Goal: Task Accomplishment & Management: Complete application form

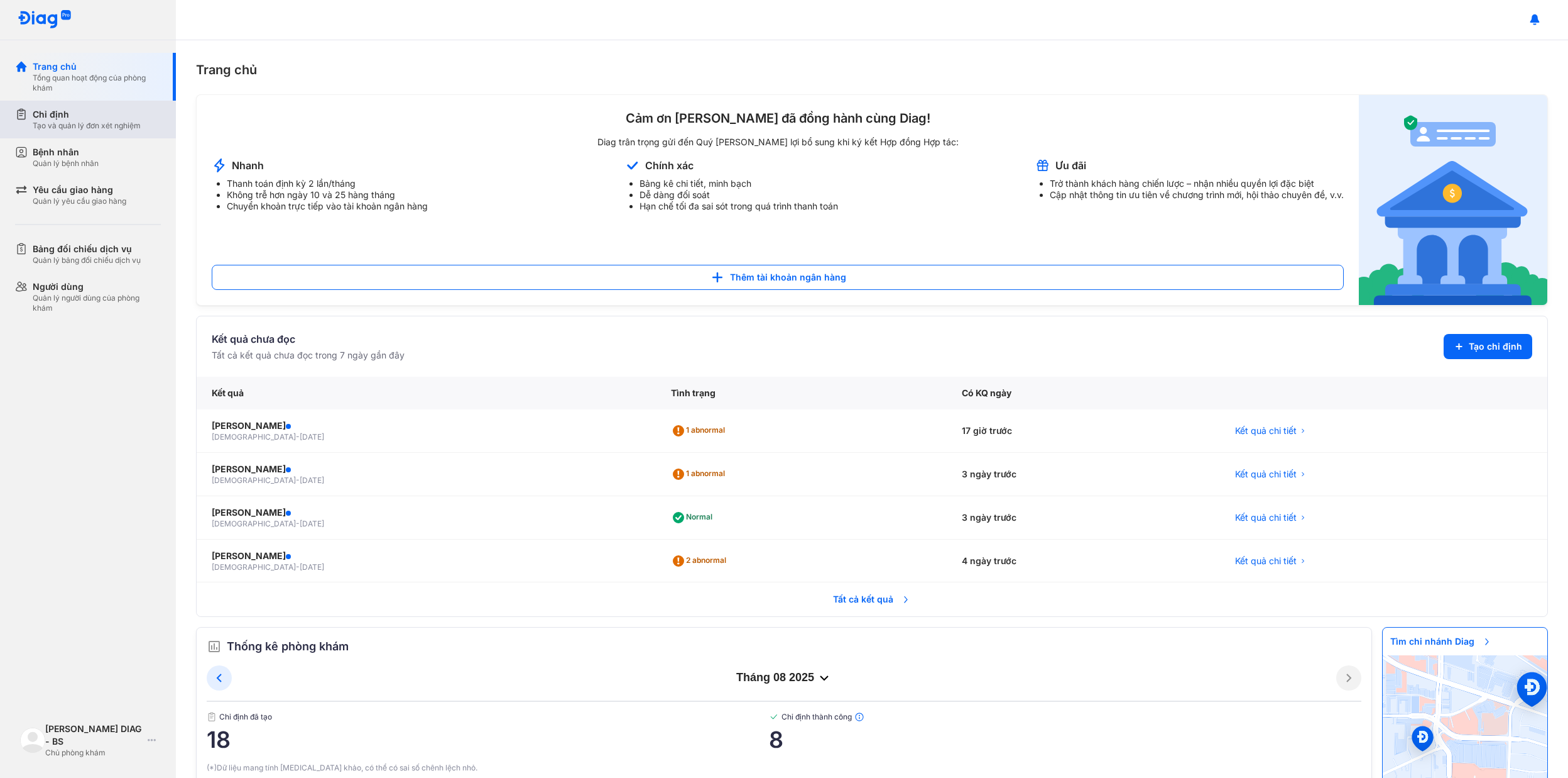
click at [99, 129] on div "Tạo và quản lý đơn xét nghiệm" at bounding box center [86, 126] width 108 height 10
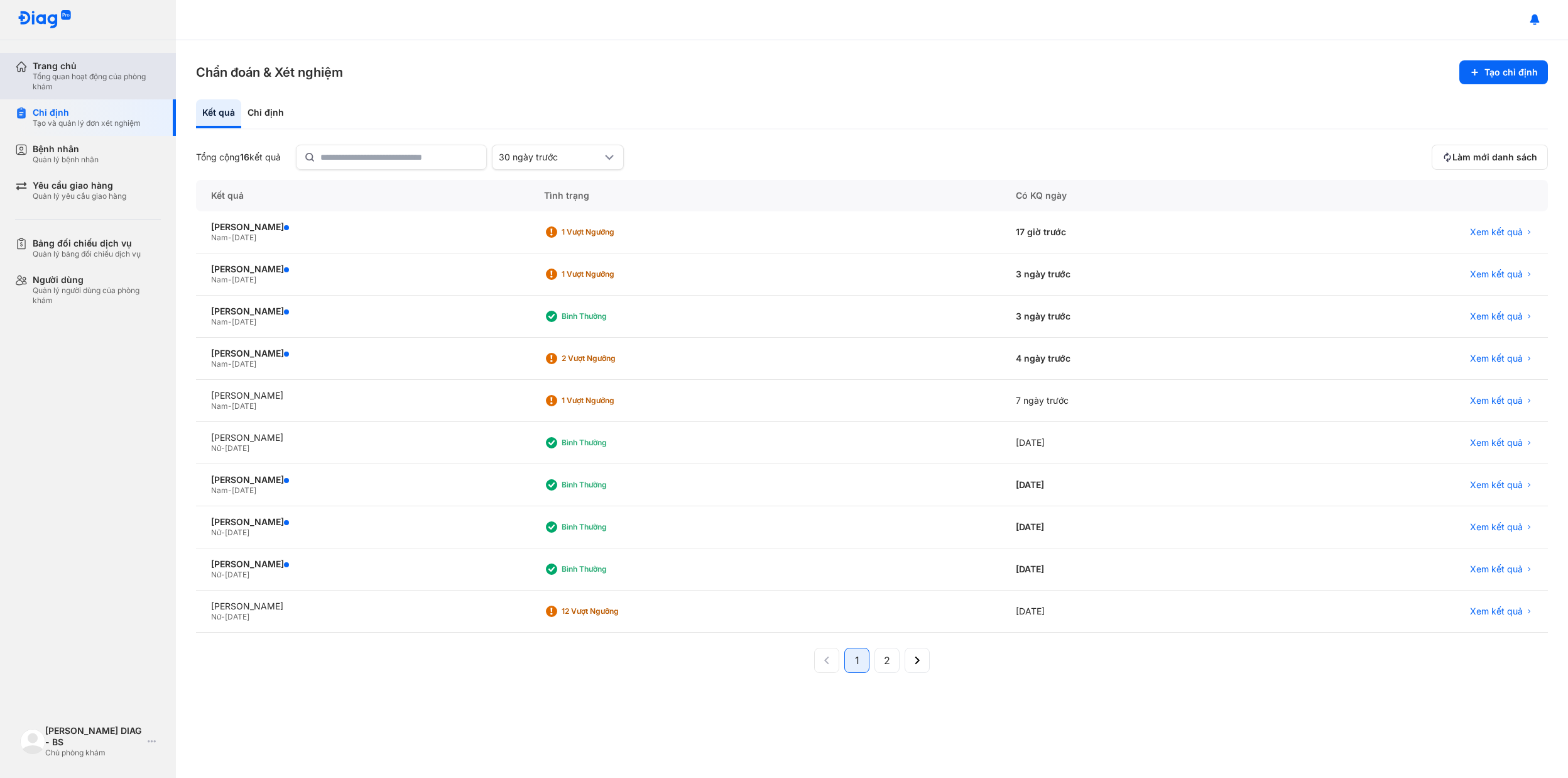
click at [68, 69] on div "Trang chủ" at bounding box center [96, 65] width 128 height 11
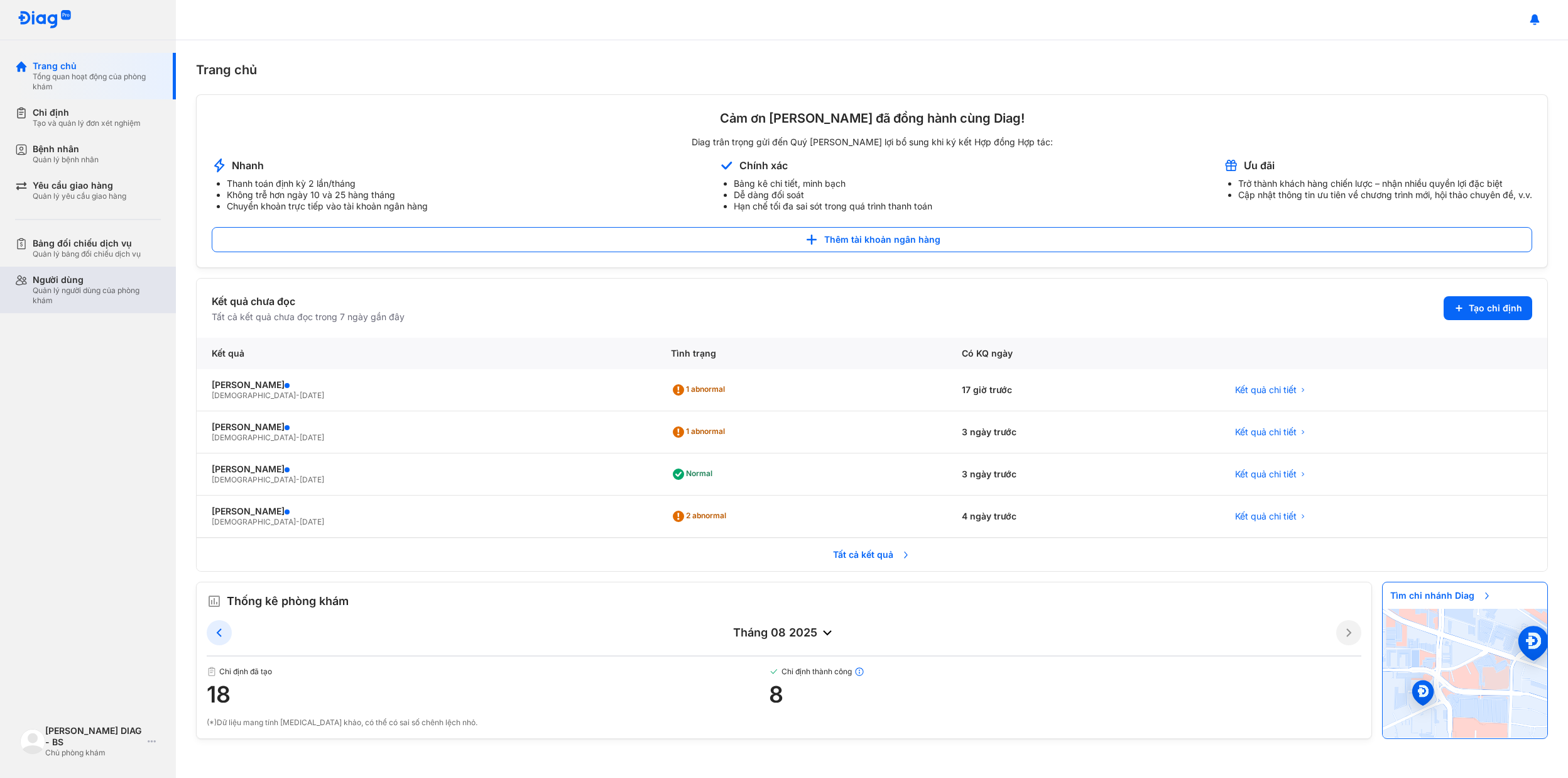
click at [108, 285] on div "Quản lý người dùng của phòng khám" at bounding box center [96, 295] width 128 height 20
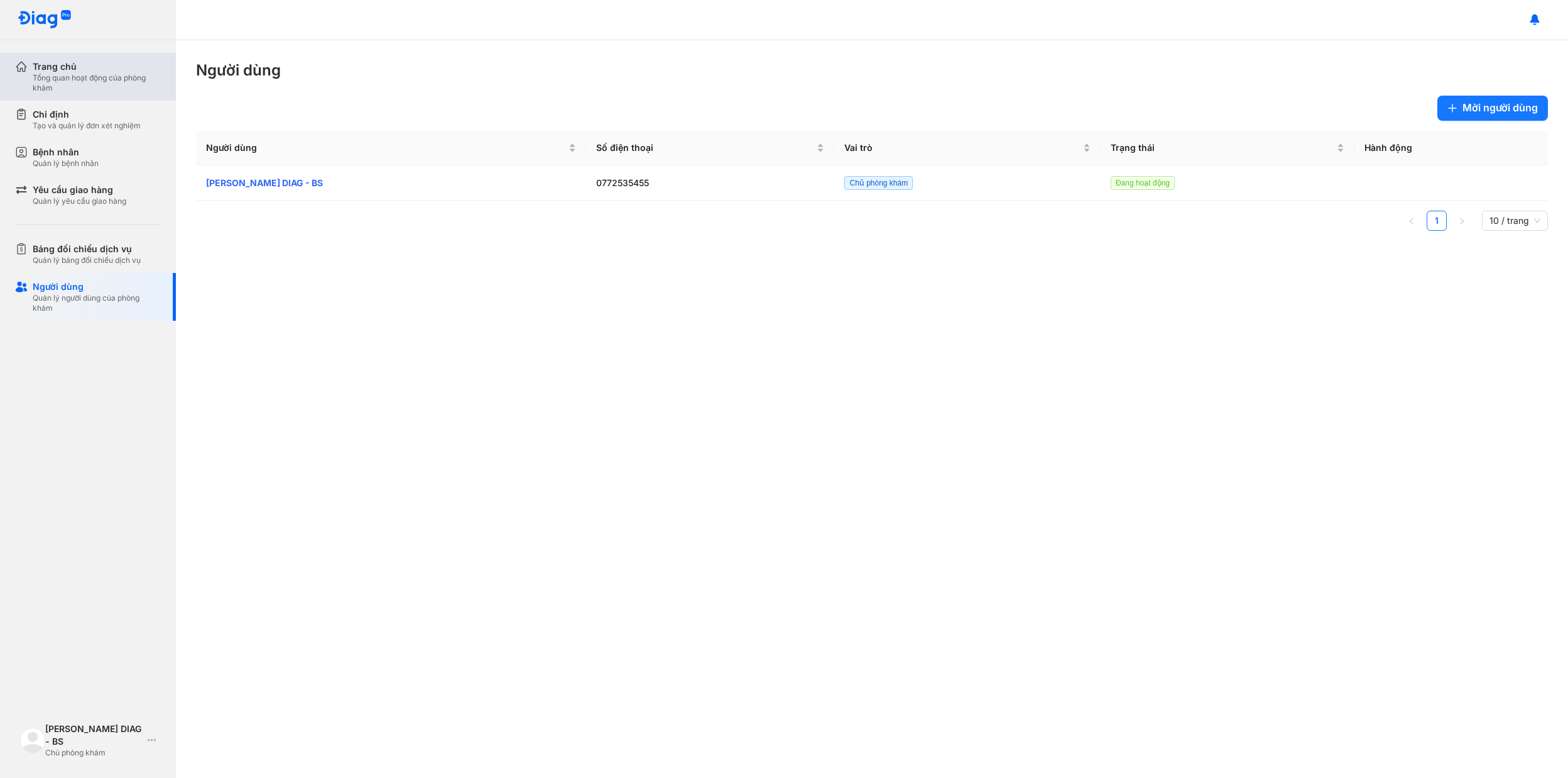
click at [90, 93] on div "Trang chủ Tổng quan hoạt động của phòng khám" at bounding box center [96, 76] width 161 height 47
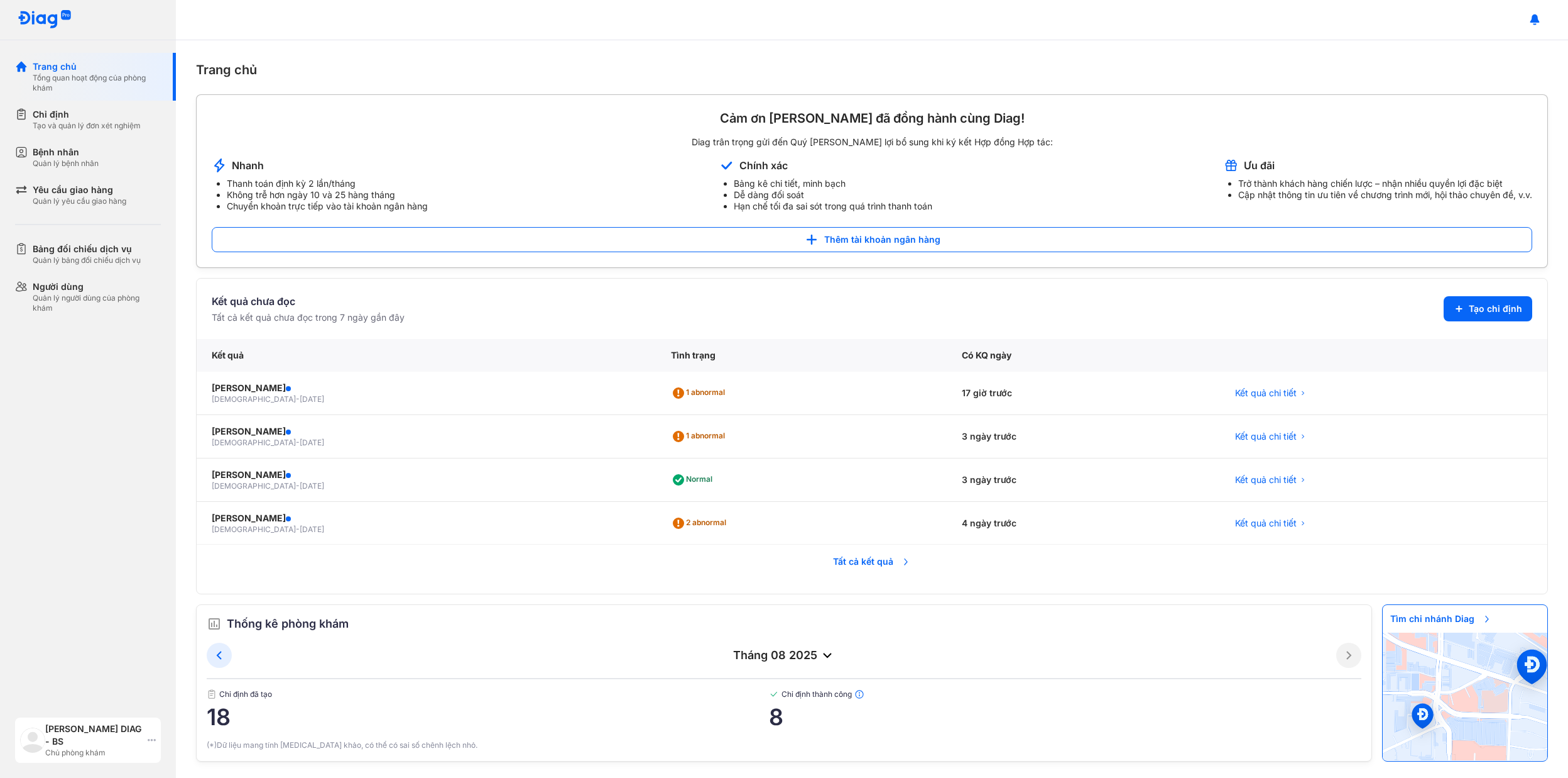
click at [153, 742] on icon at bounding box center [151, 740] width 8 height 10
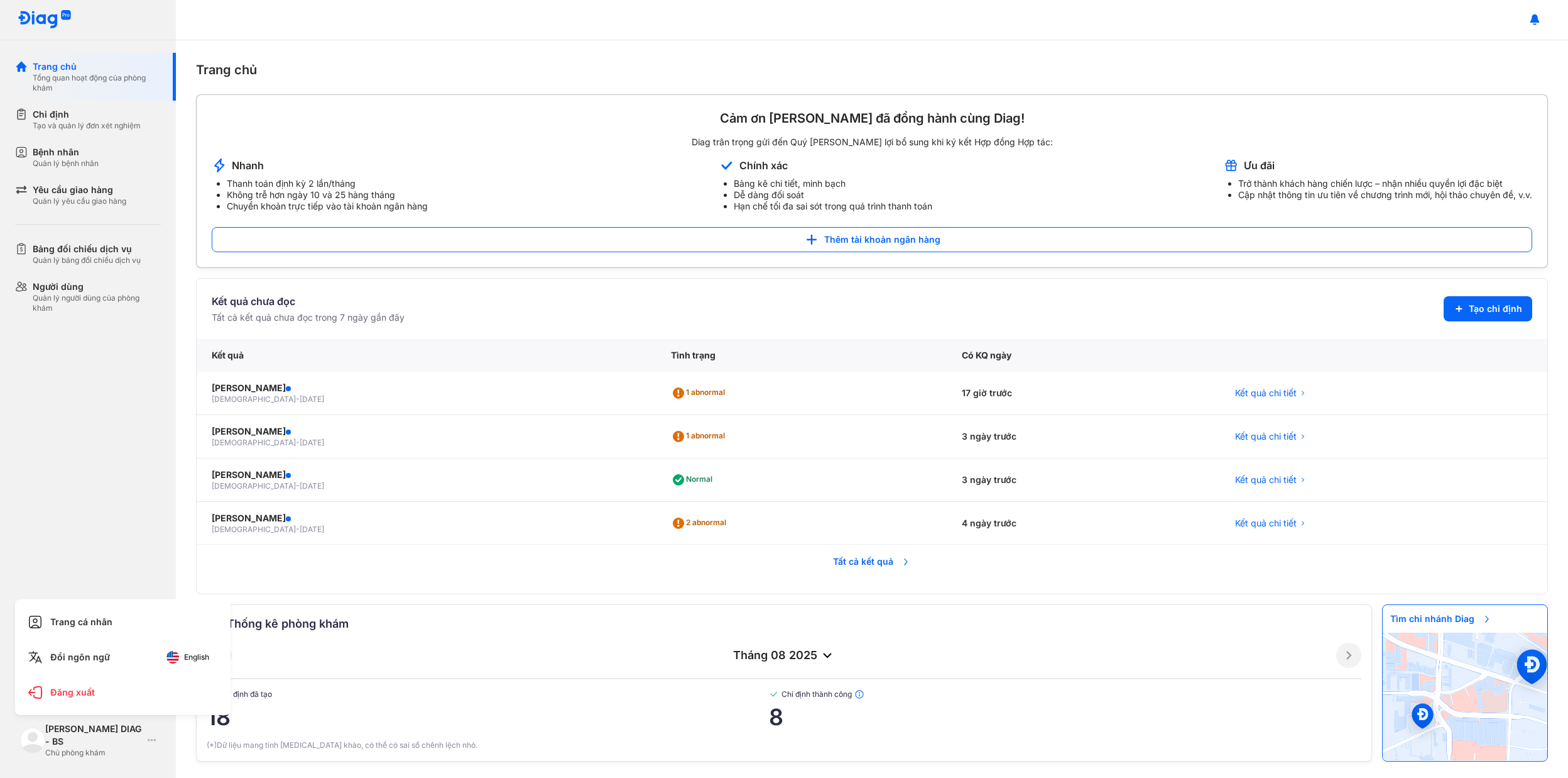
click at [116, 457] on div "Trang chủ Tổng quan hoạt động của phòng khám Chỉ định Tạo và quản lý đơn xét ng…" at bounding box center [88, 389] width 176 height 778
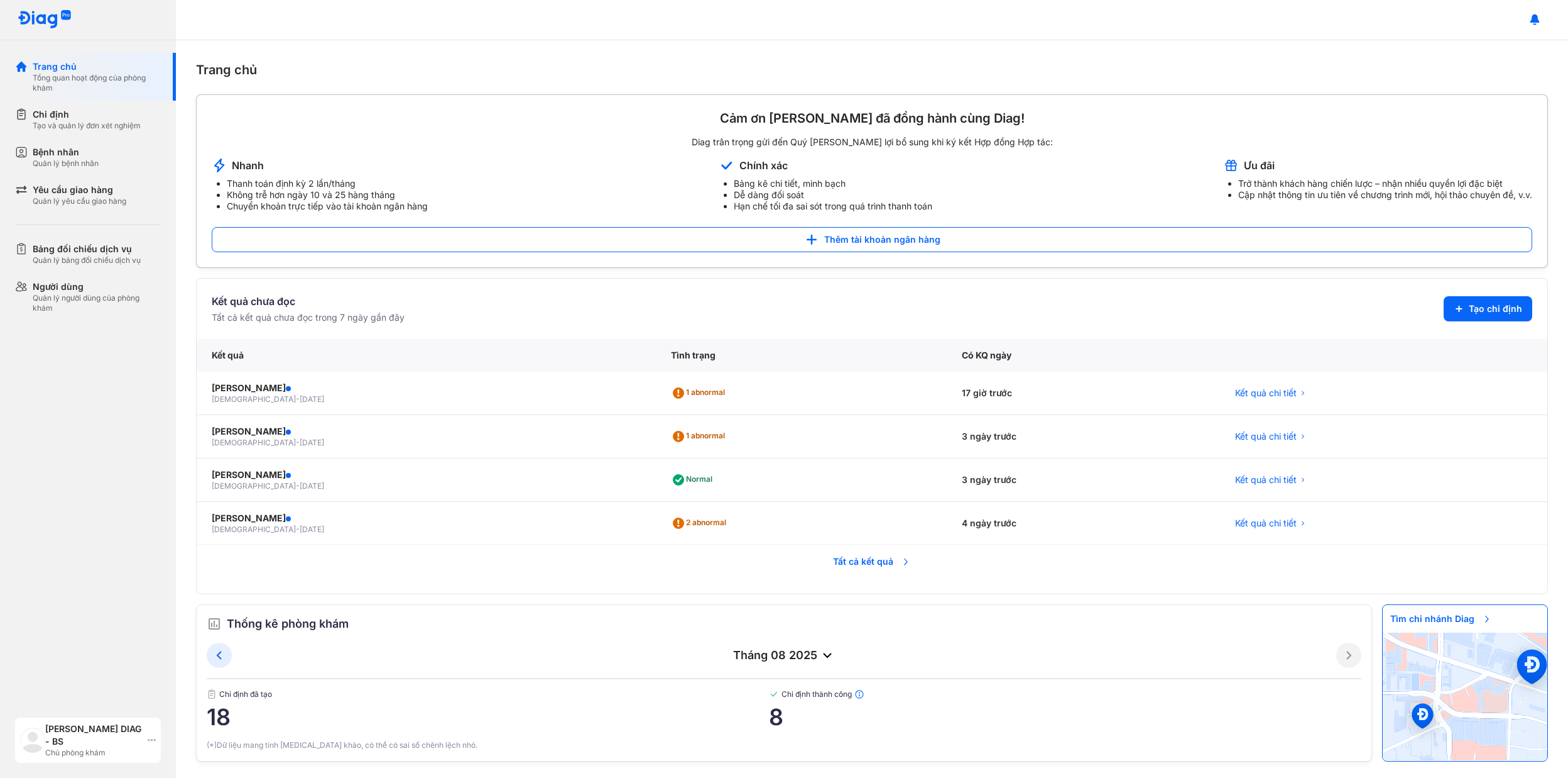
click at [153, 745] on div "Trần Thái Linh Đan DIAG - BS Chủ phòng khám" at bounding box center [88, 739] width 146 height 46
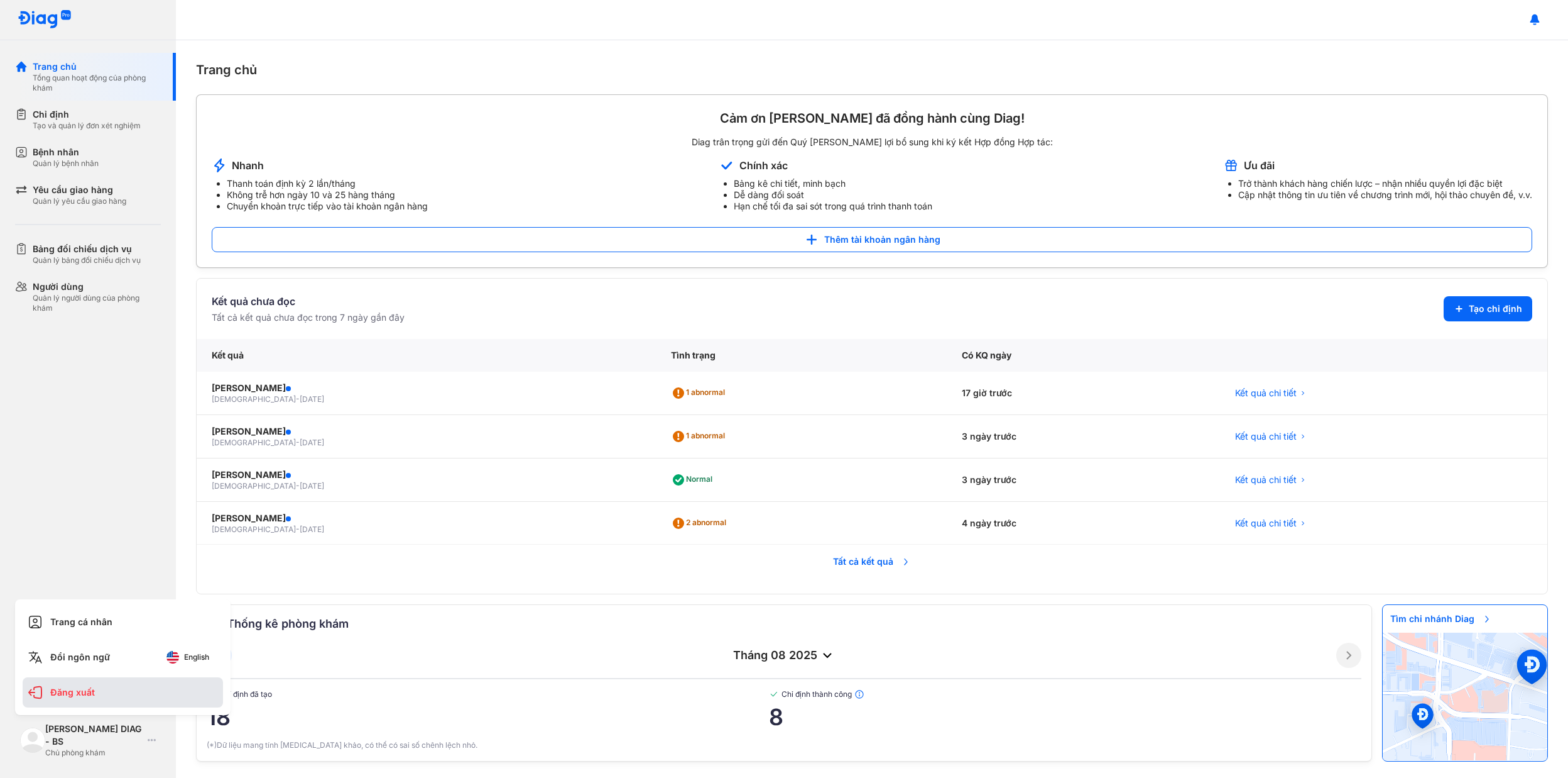
click at [96, 698] on div "Đăng xuất" at bounding box center [122, 692] width 201 height 30
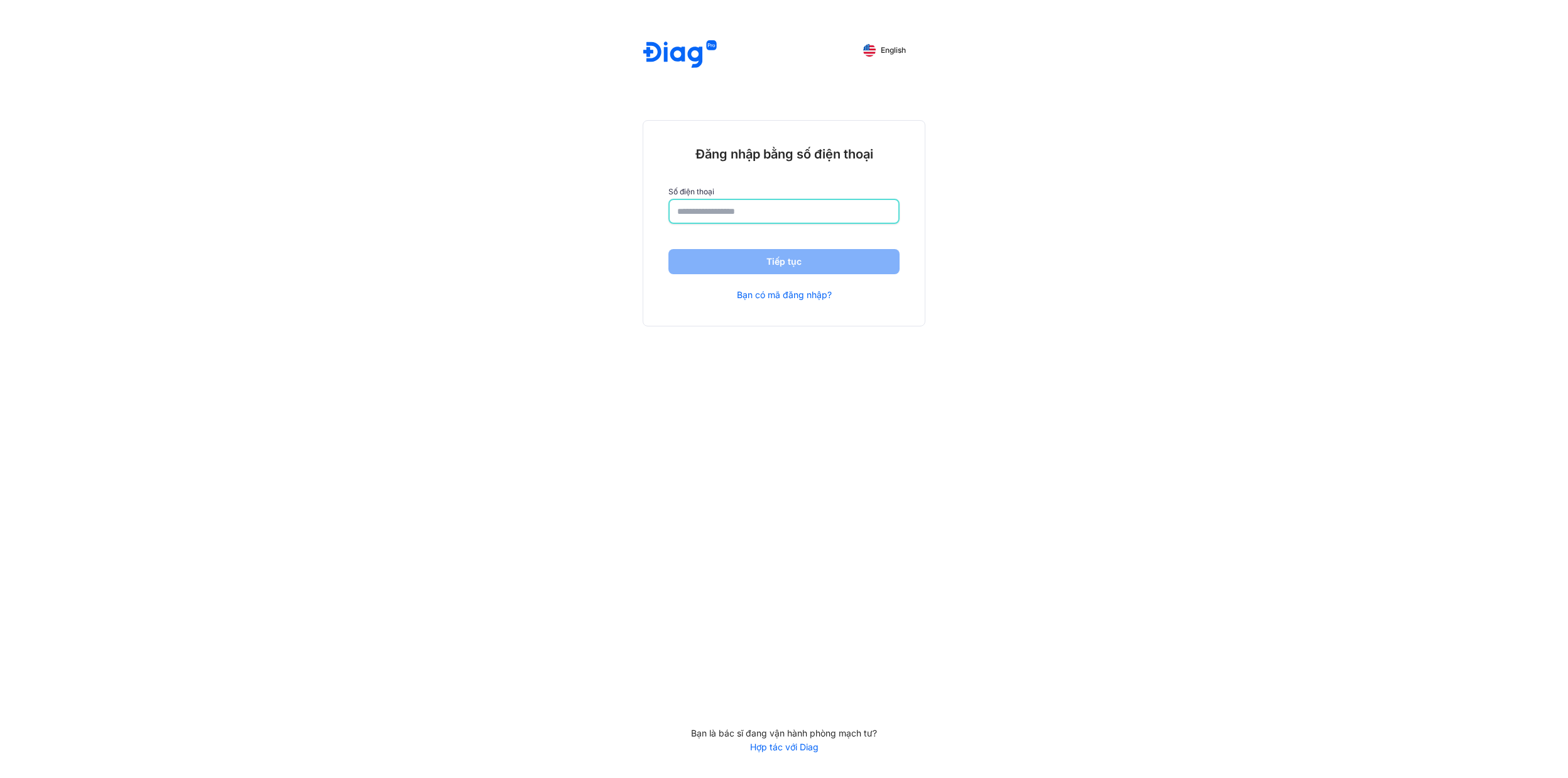
click at [745, 209] on input "number" at bounding box center [784, 211] width 214 height 22
type input "**********"
click at [782, 252] on button "Tiếp tục" at bounding box center [784, 262] width 231 height 25
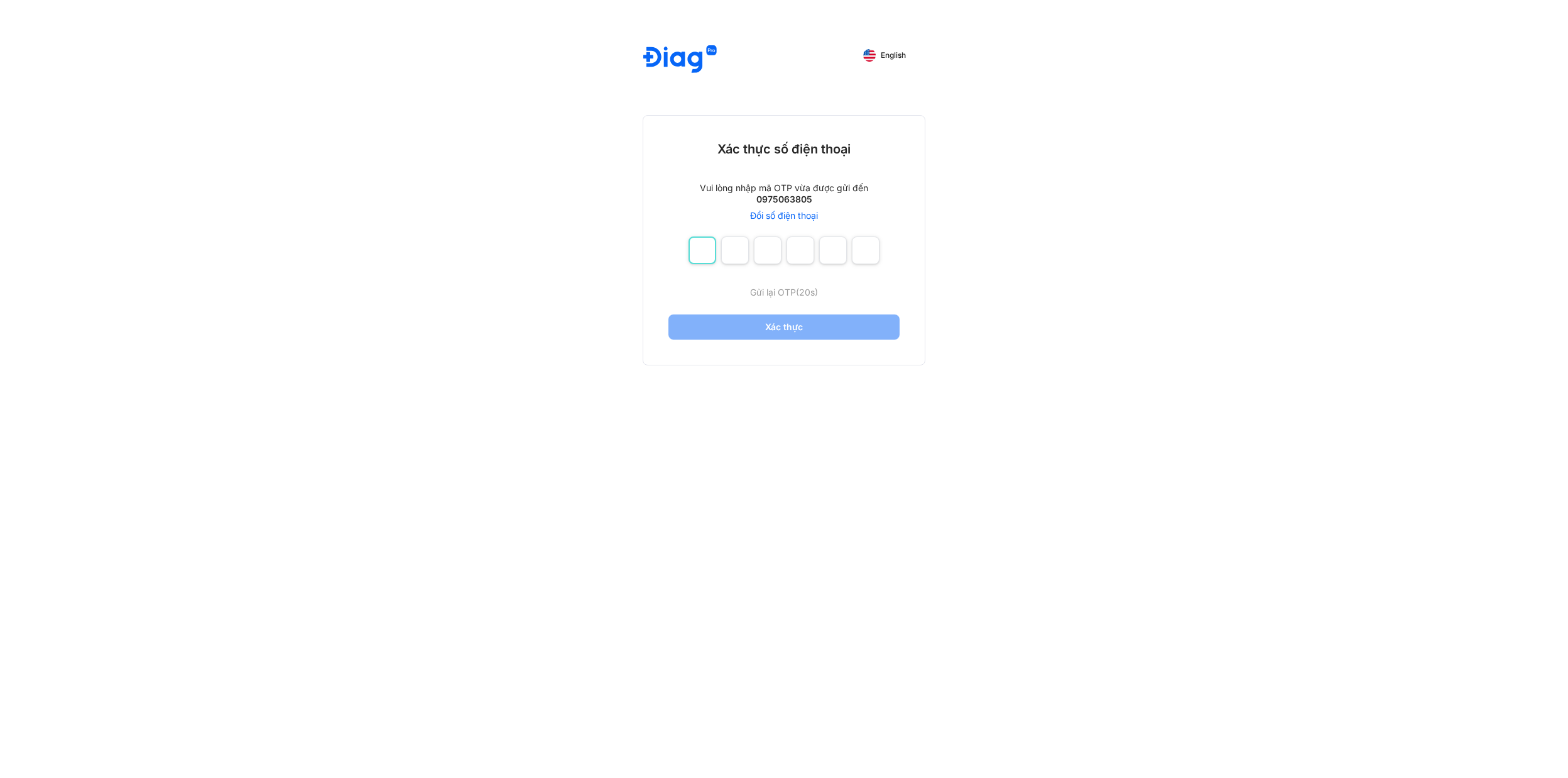
click at [692, 243] on input "number" at bounding box center [703, 250] width 28 height 28
type input "*"
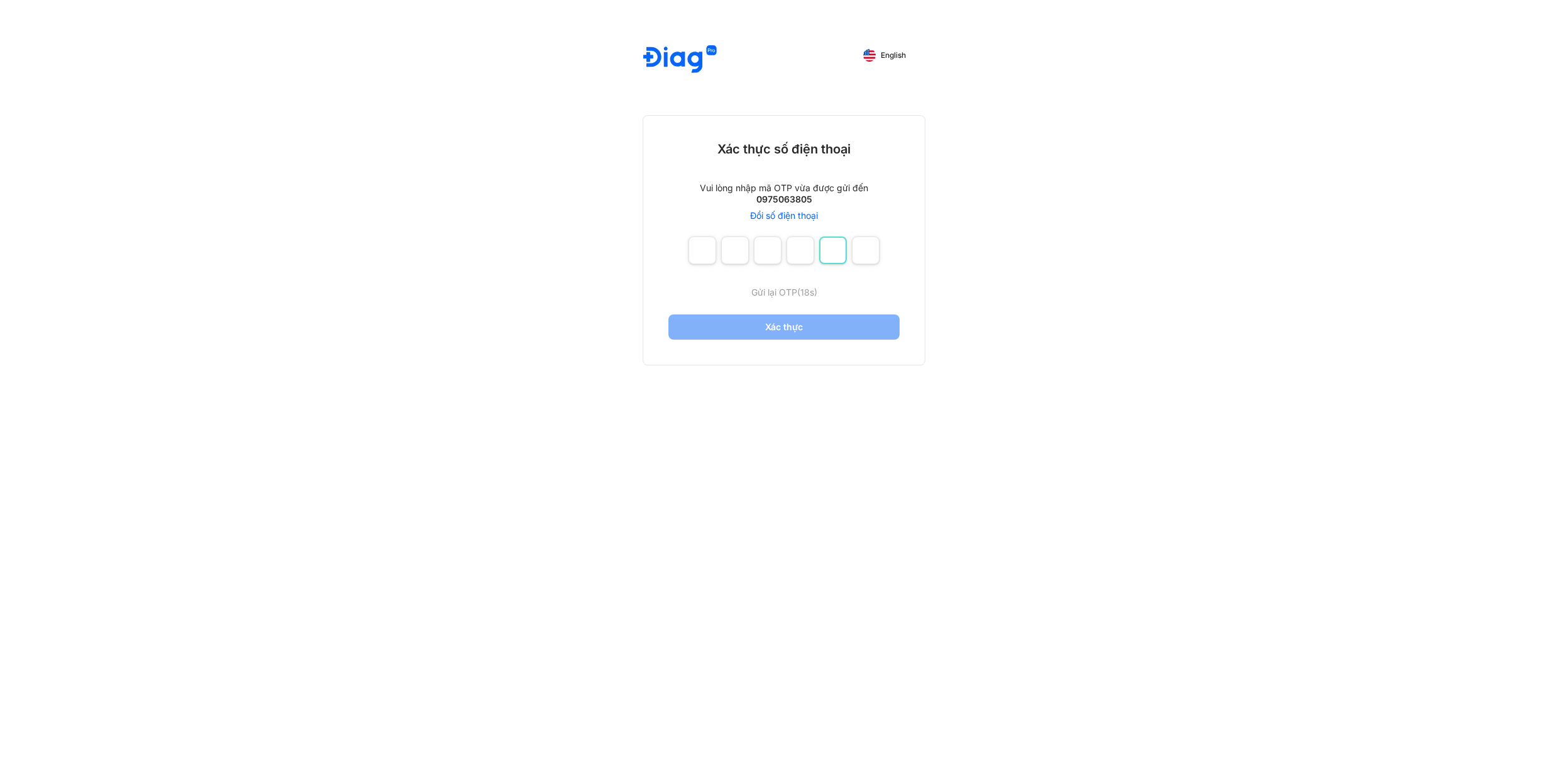
type input "*"
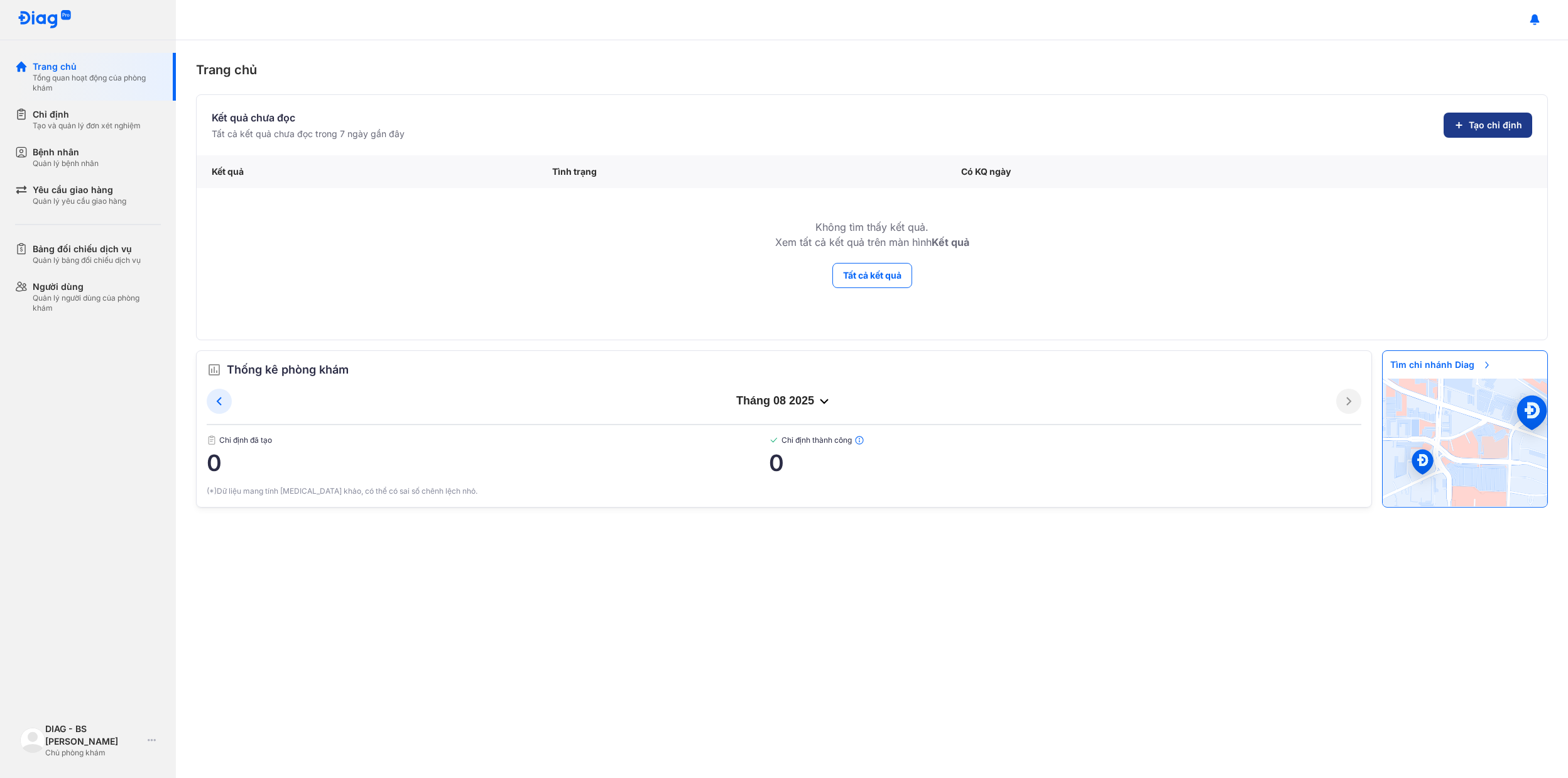
click at [1468, 131] on button "Tạo chỉ định" at bounding box center [1488, 125] width 89 height 25
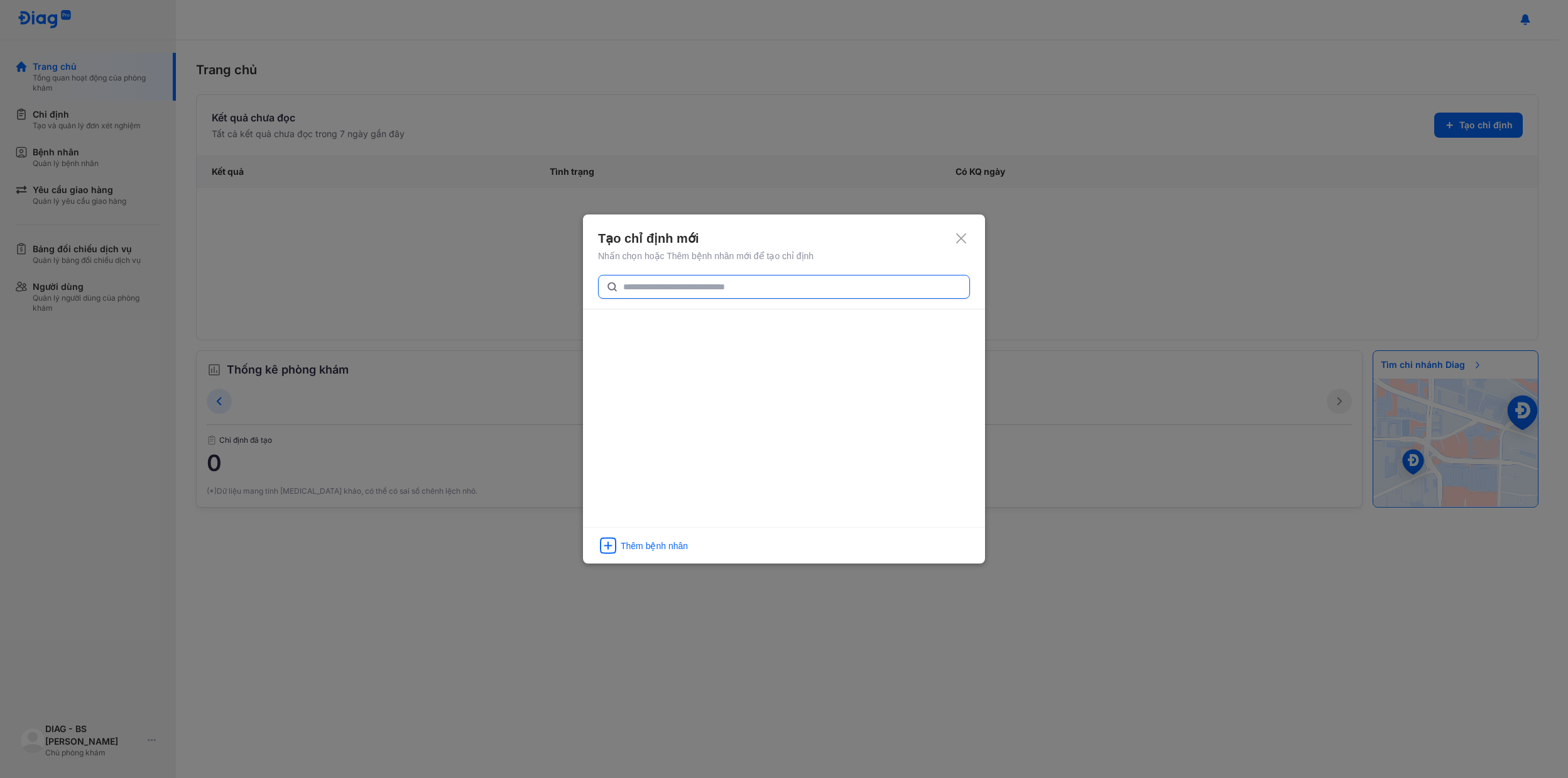
click at [695, 285] on input "text" at bounding box center [792, 287] width 338 height 22
click at [652, 534] on div "Thêm bệnh nhân" at bounding box center [784, 543] width 402 height 29
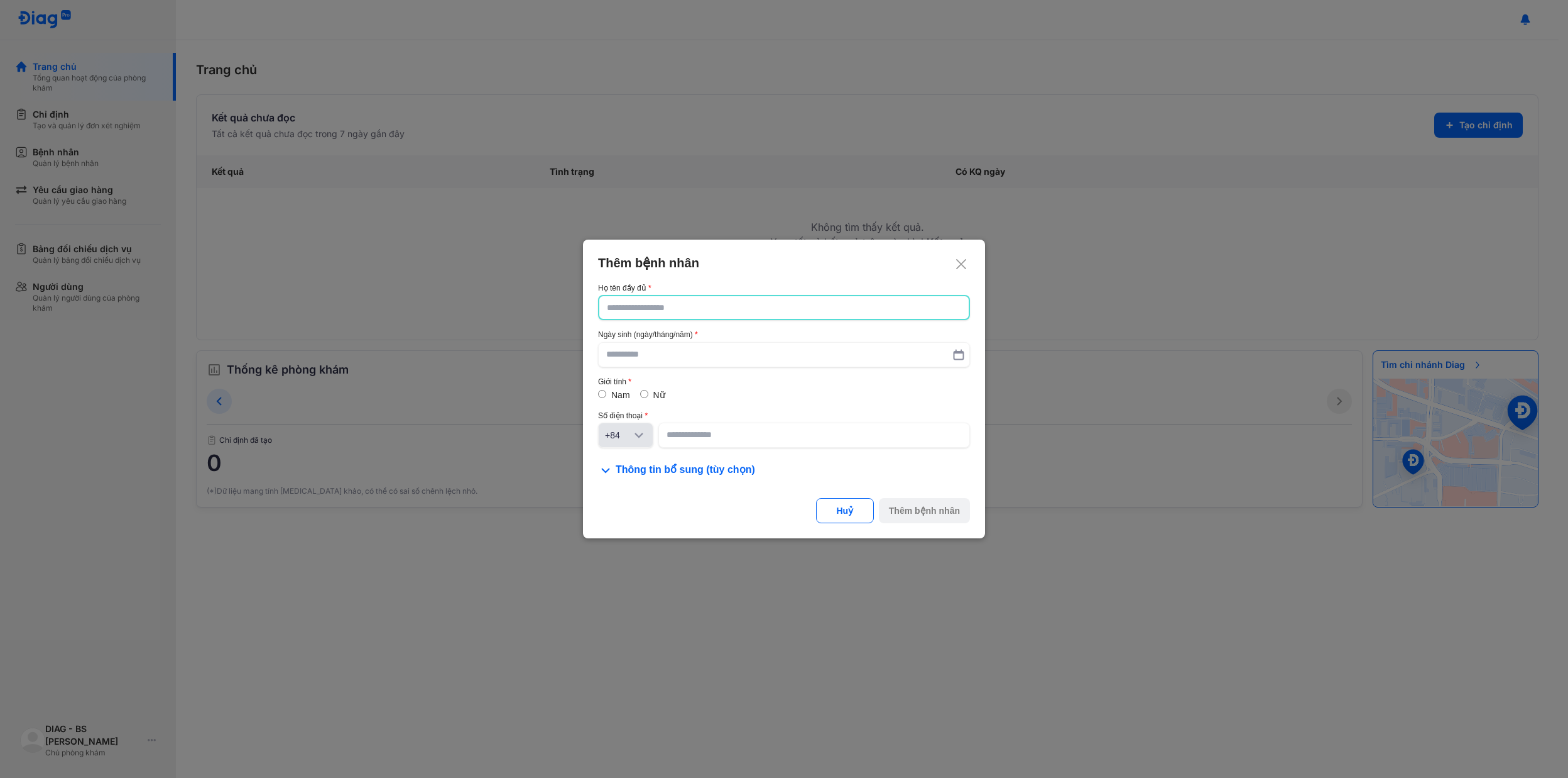
click at [670, 310] on input "text" at bounding box center [784, 308] width 354 height 22
paste input "**********"
type input "**********"
click at [661, 351] on input "text" at bounding box center [784, 355] width 356 height 22
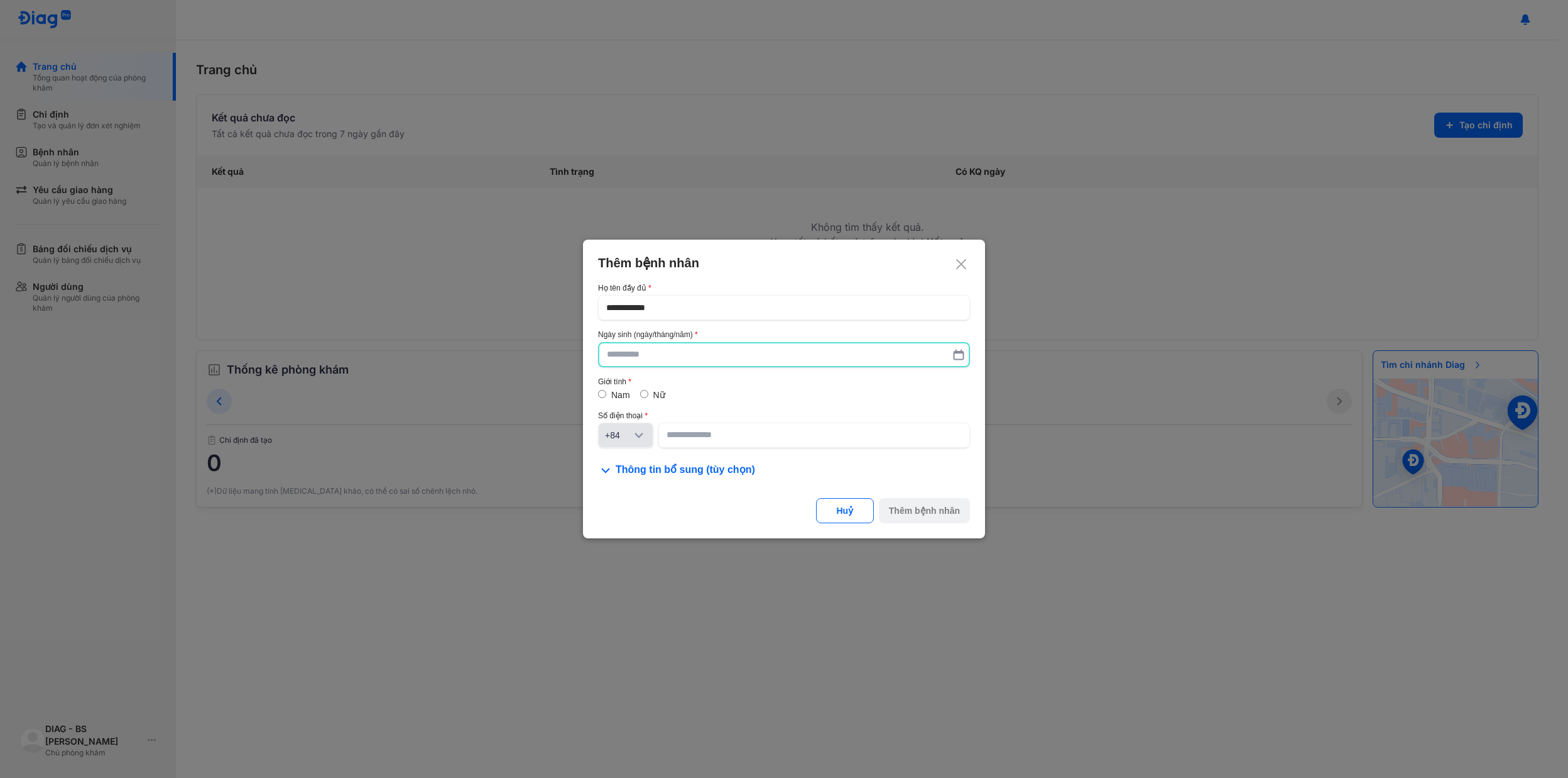
paste input "**********"
type input "**********"
click at [682, 440] on input at bounding box center [814, 435] width 295 height 22
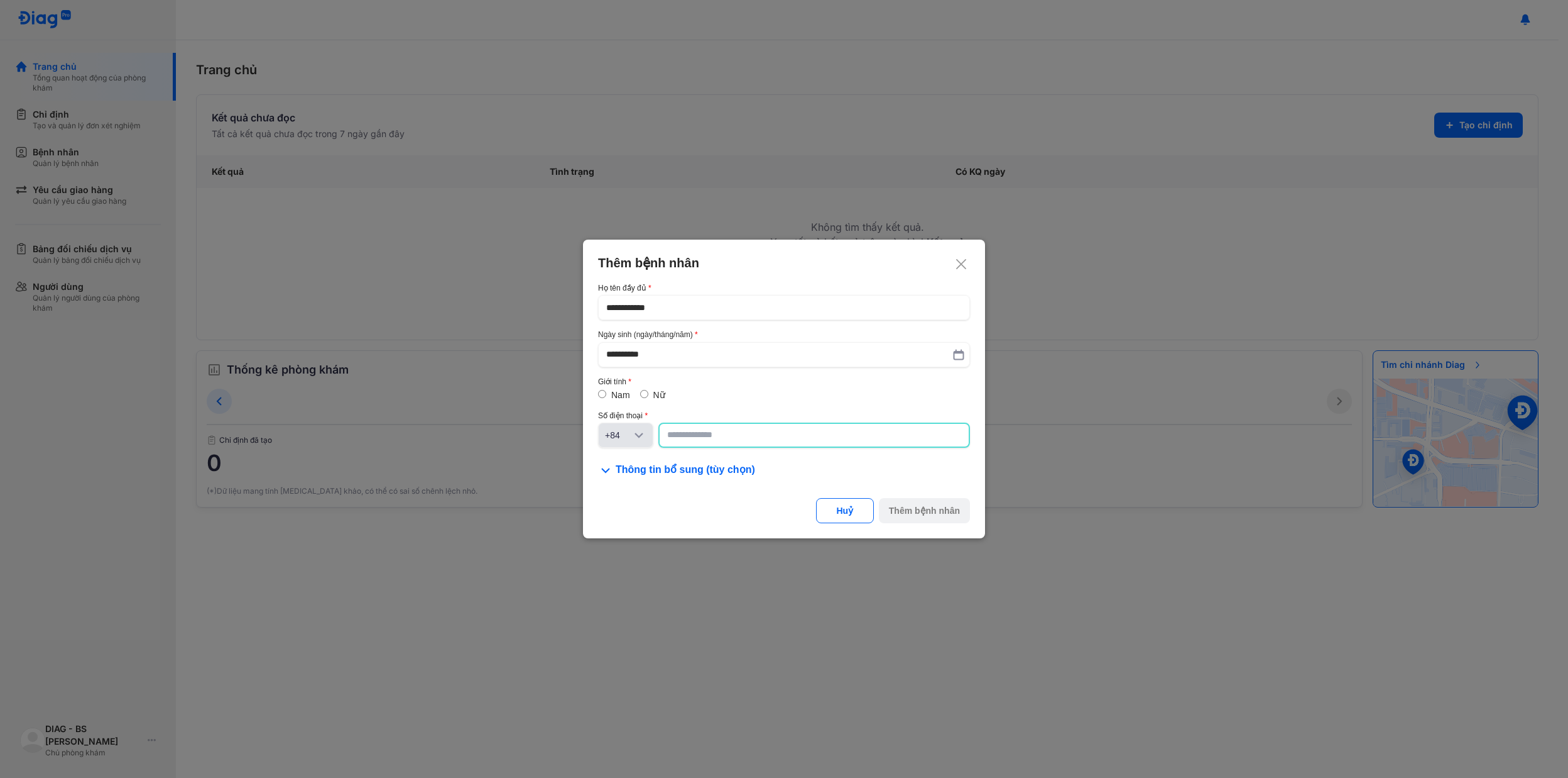
click at [722, 441] on input at bounding box center [814, 435] width 294 height 22
paste input "**********"
type input "**********"
click at [908, 509] on div "Thêm bệnh nhân" at bounding box center [924, 511] width 71 height 13
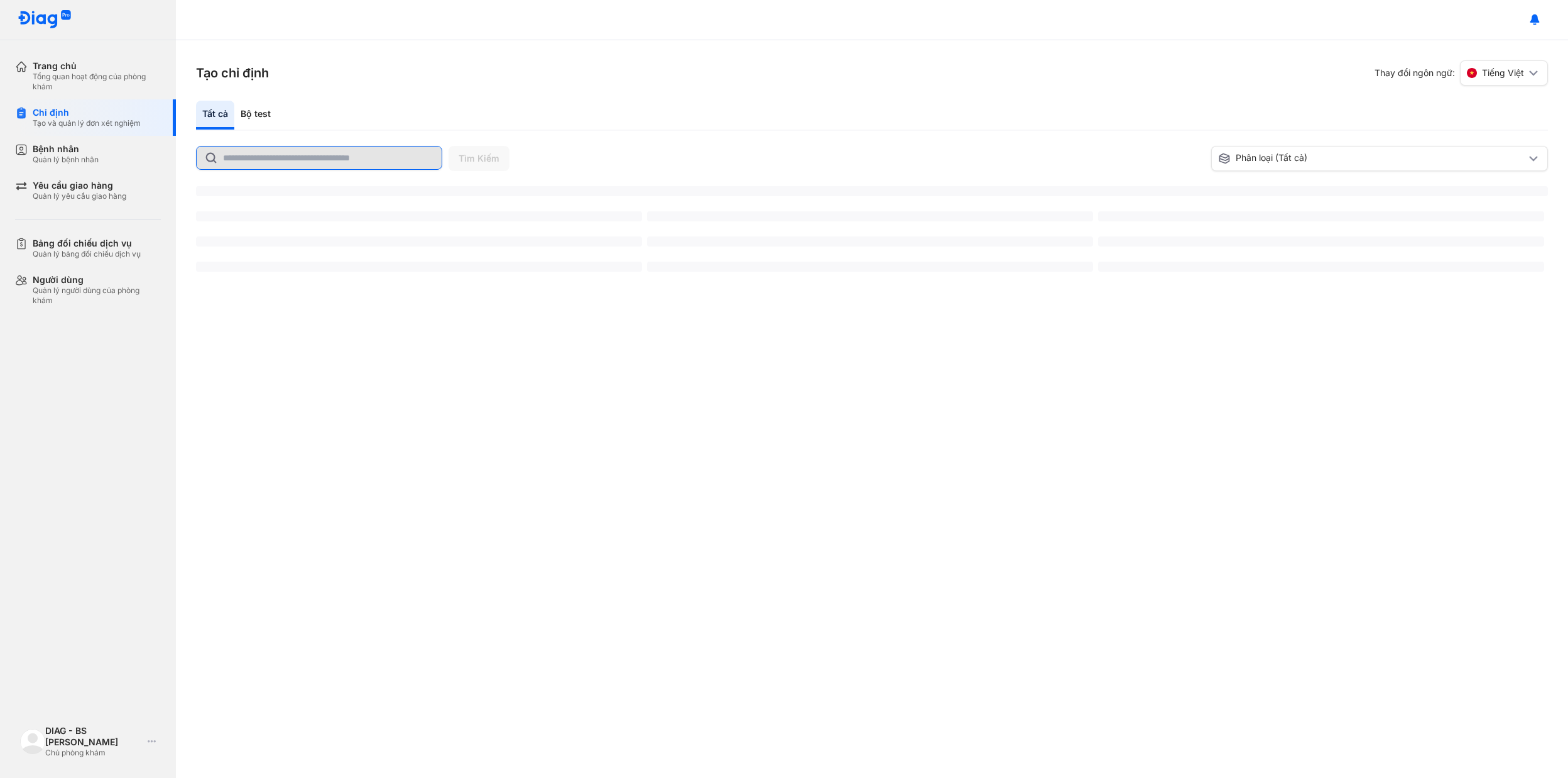
click at [289, 147] on input "text" at bounding box center [328, 158] width 211 height 22
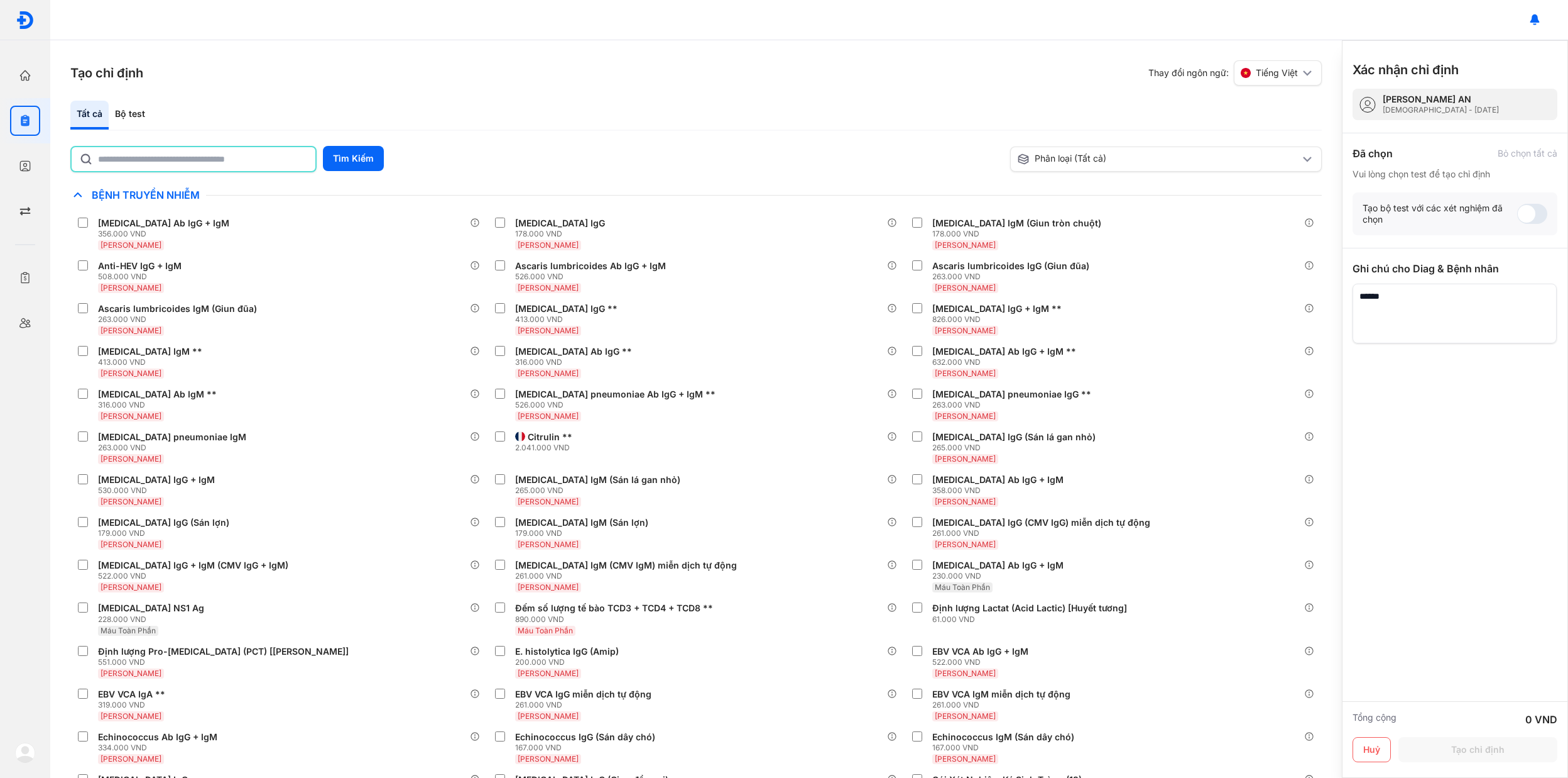
click at [624, 129] on div "Tất cả Bộ test" at bounding box center [696, 115] width 1251 height 30
click at [214, 164] on input "text" at bounding box center [202, 158] width 211 height 22
type input "*****"
click at [742, 99] on div "Tạo chỉ định Thay đổi ngôn ngữ: Tiếng Việt Tất cả Bộ test ***** Tìm Kiếm Phân l…" at bounding box center [696, 409] width 1292 height 738
click at [31, 161] on div at bounding box center [25, 165] width 30 height 30
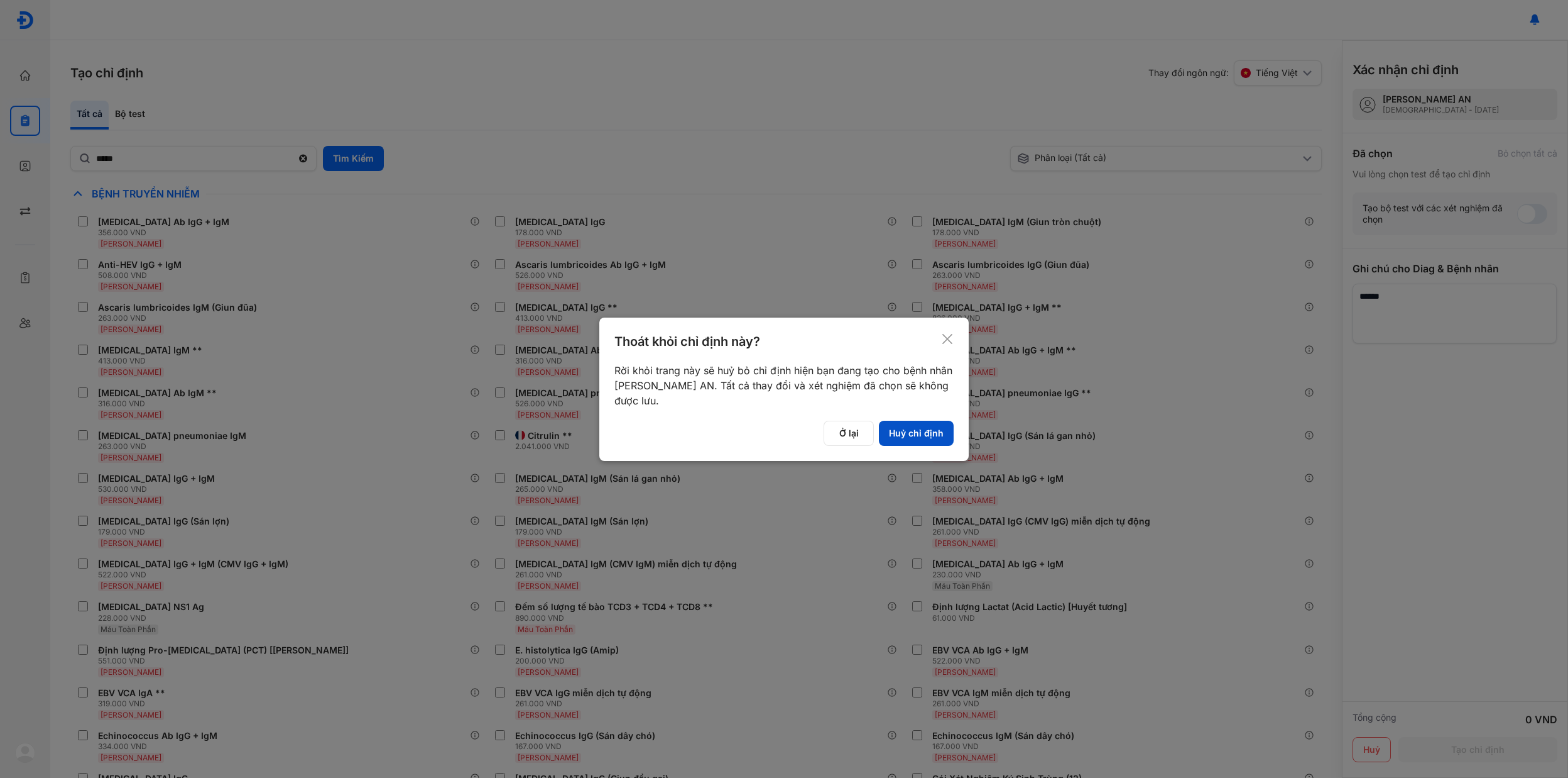
click at [914, 440] on button "Huỷ chỉ định" at bounding box center [916, 433] width 75 height 25
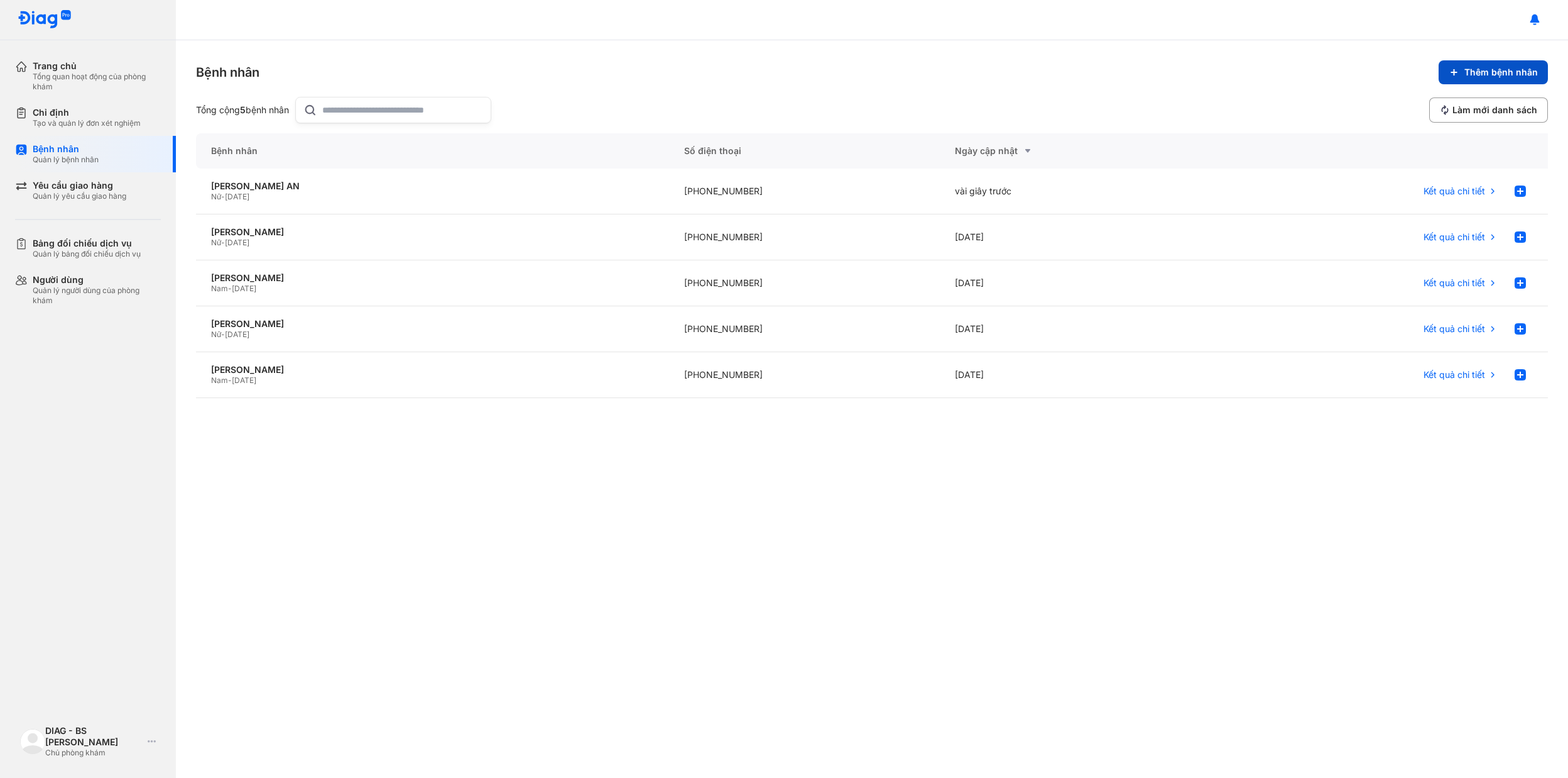
click at [1526, 73] on span "Thêm bệnh nhân" at bounding box center [1501, 72] width 73 height 11
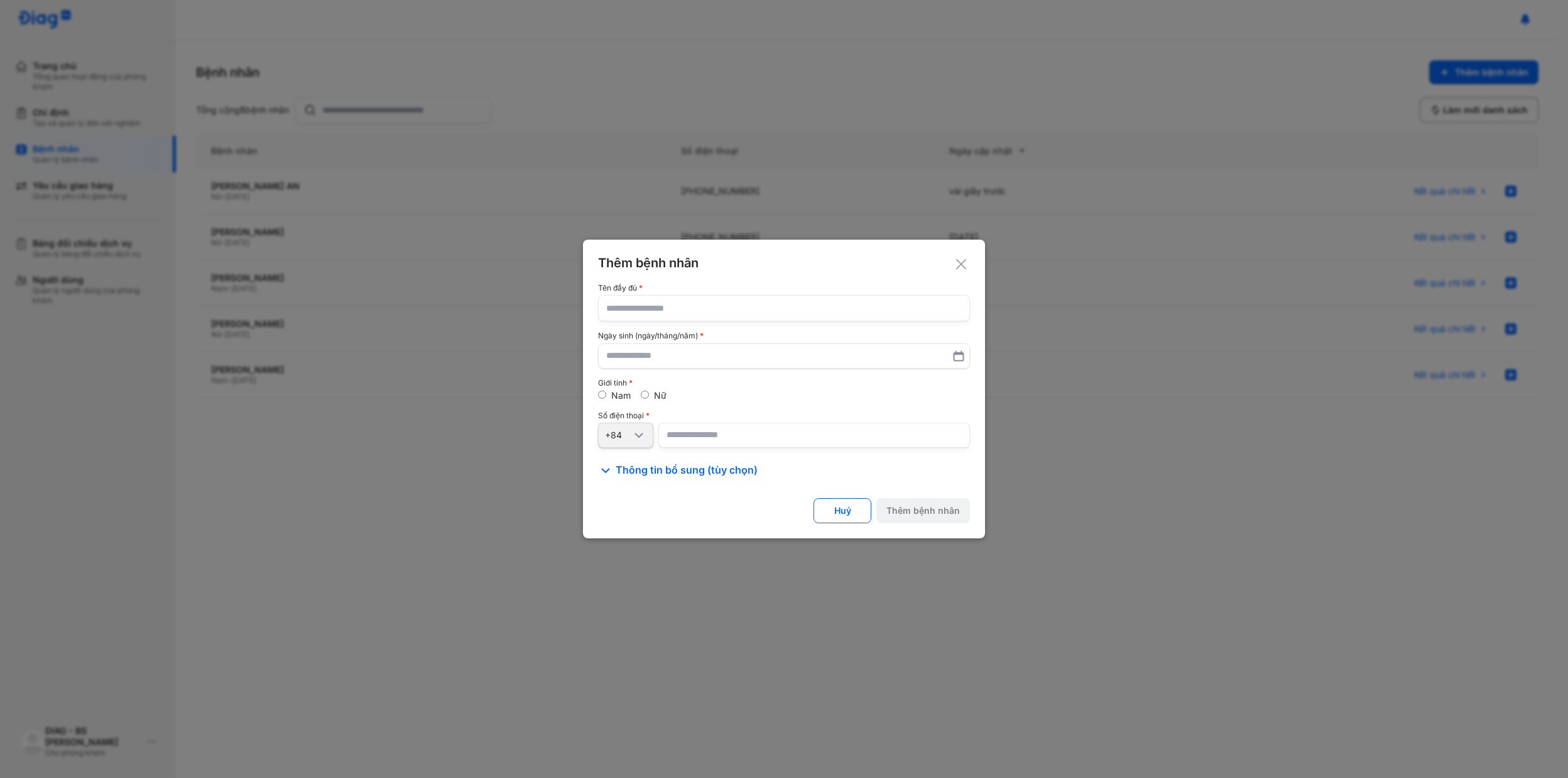
click at [703, 314] on input "text" at bounding box center [784, 308] width 356 height 25
type input "******"
click at [817, 350] on input "text" at bounding box center [784, 356] width 356 height 22
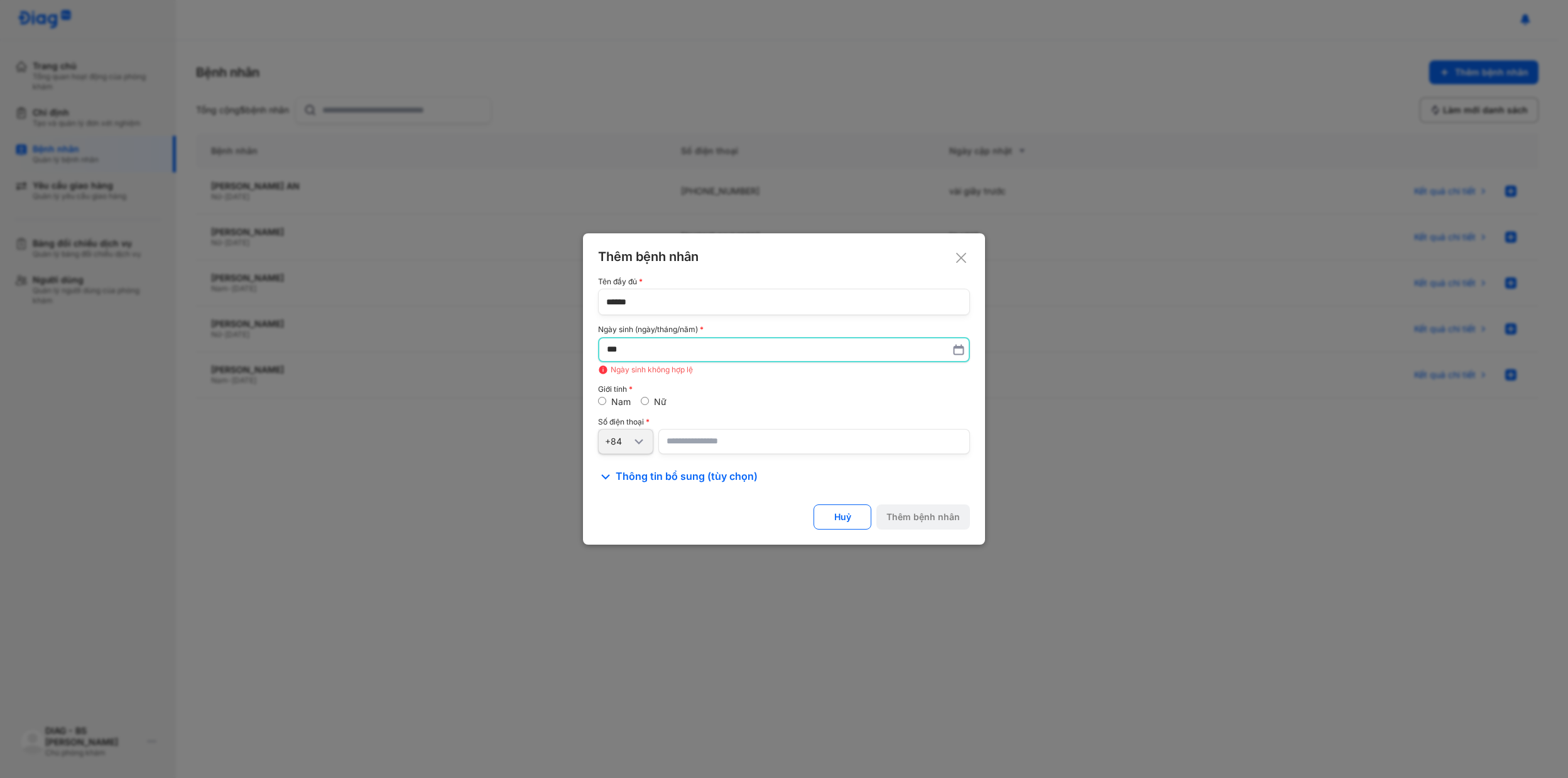
type input "*"
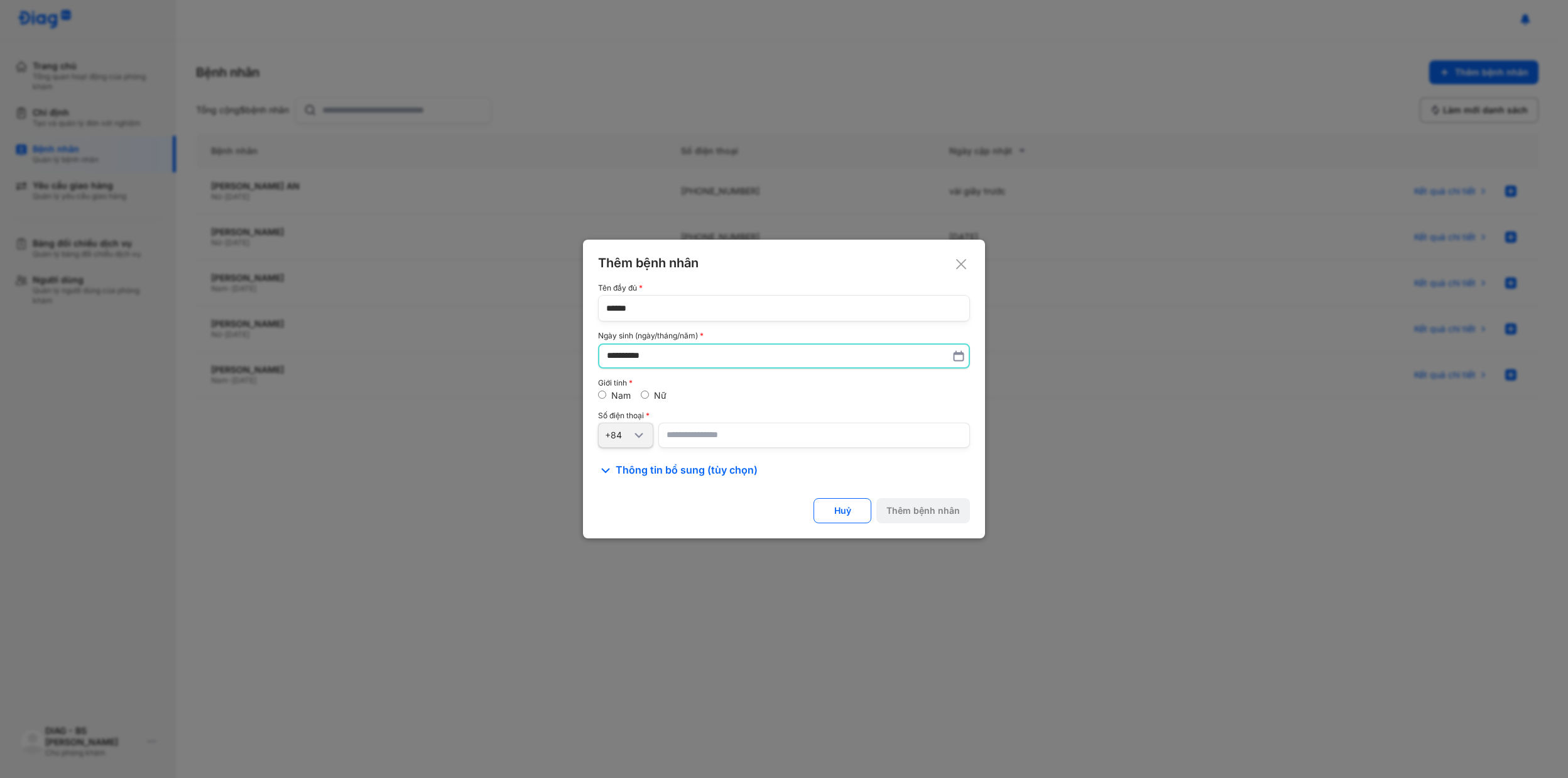
type input "**********"
click at [807, 430] on input "number" at bounding box center [815, 435] width 312 height 25
type input "**********"
click at [916, 512] on div "Thêm bệnh nhân" at bounding box center [922, 510] width 73 height 11
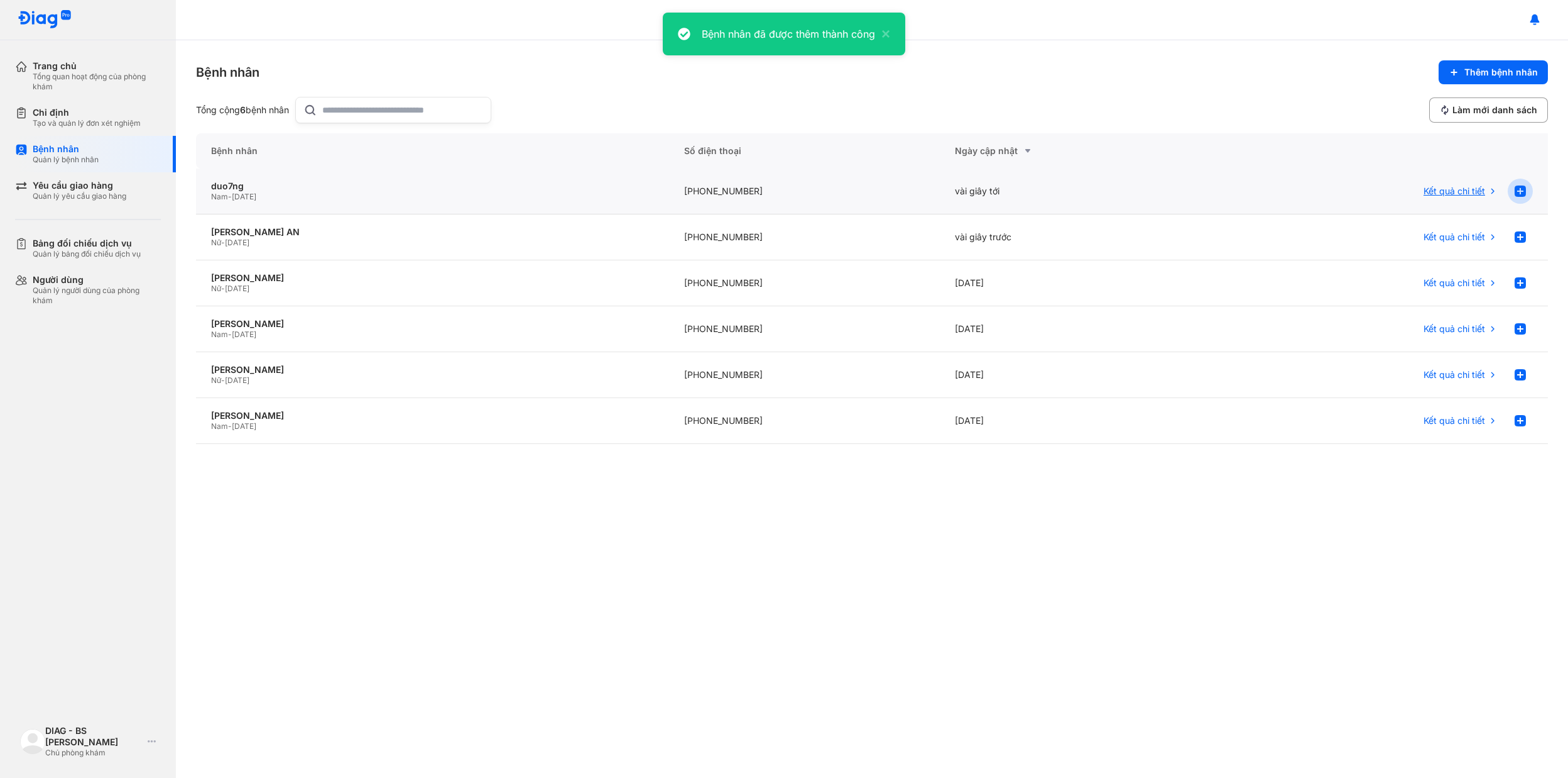
click at [1519, 192] on use at bounding box center [1520, 190] width 11 height 11
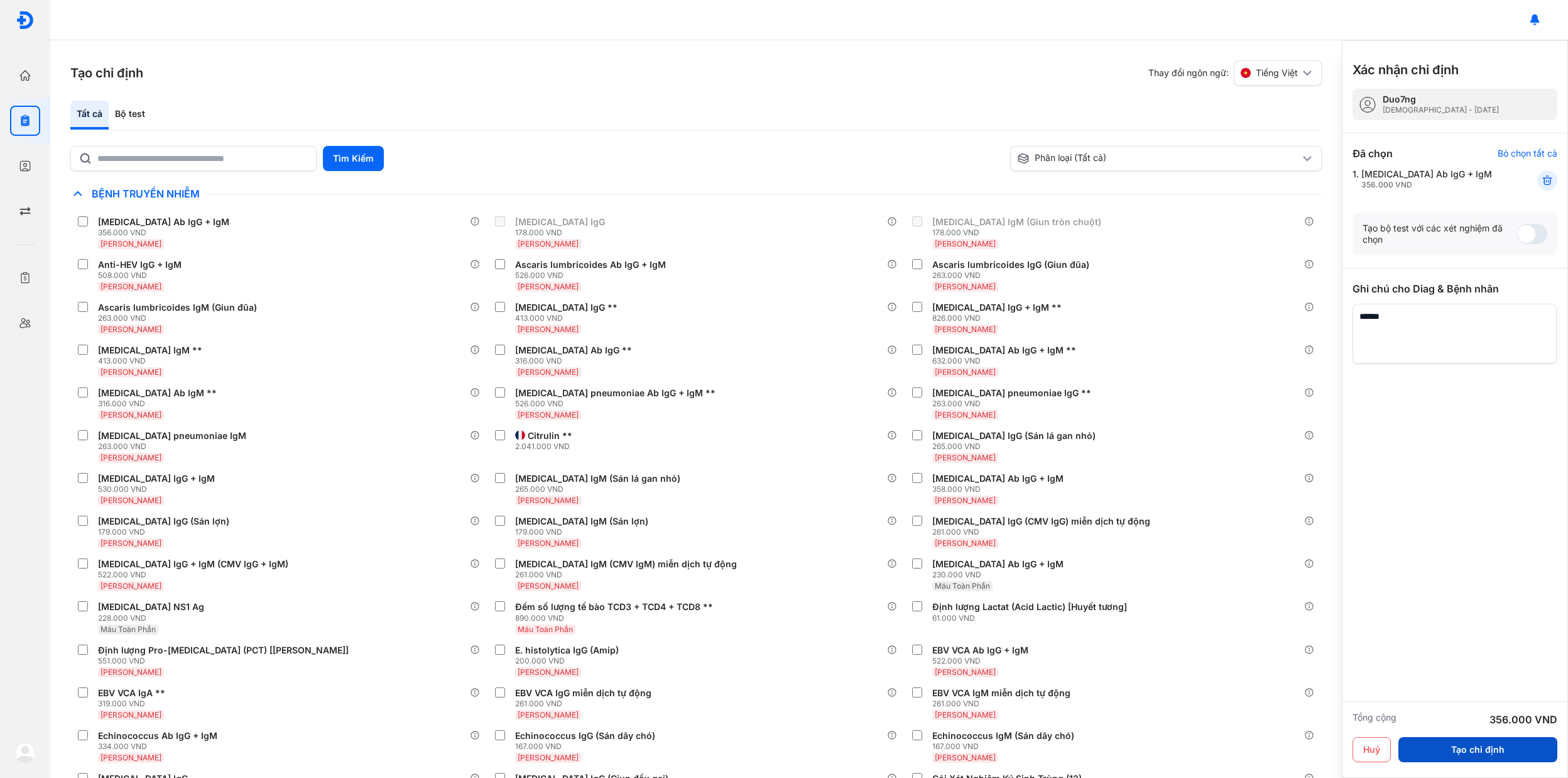
click at [1479, 740] on button "Tạo chỉ định" at bounding box center [1478, 749] width 159 height 25
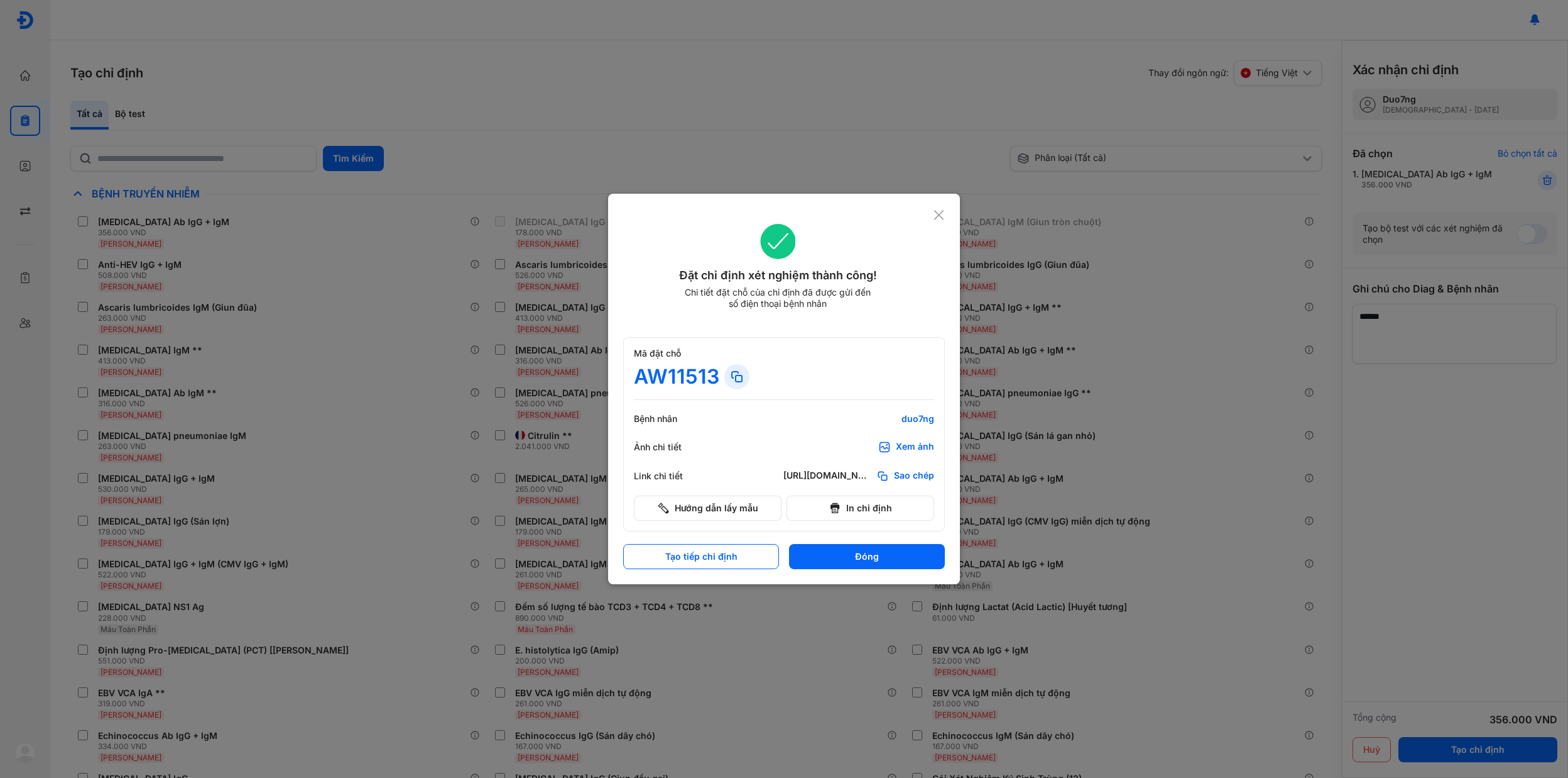
click at [742, 372] on icon at bounding box center [737, 377] width 15 height 16
click at [944, 214] on icon at bounding box center [939, 215] width 12 height 13
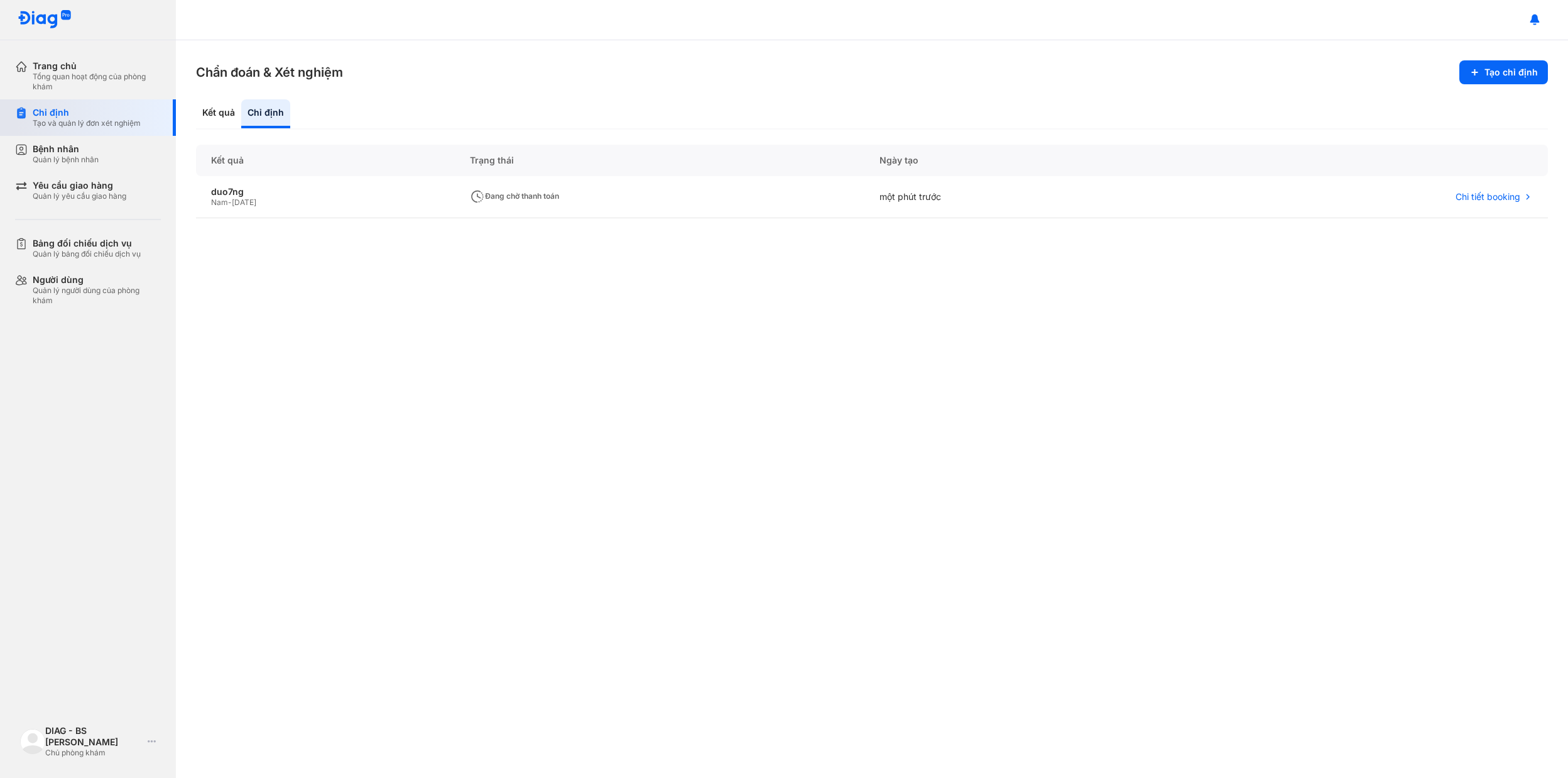
click at [90, 117] on div "Chỉ định" at bounding box center [86, 112] width 108 height 11
click at [241, 123] on div "Kết quả" at bounding box center [265, 114] width 49 height 29
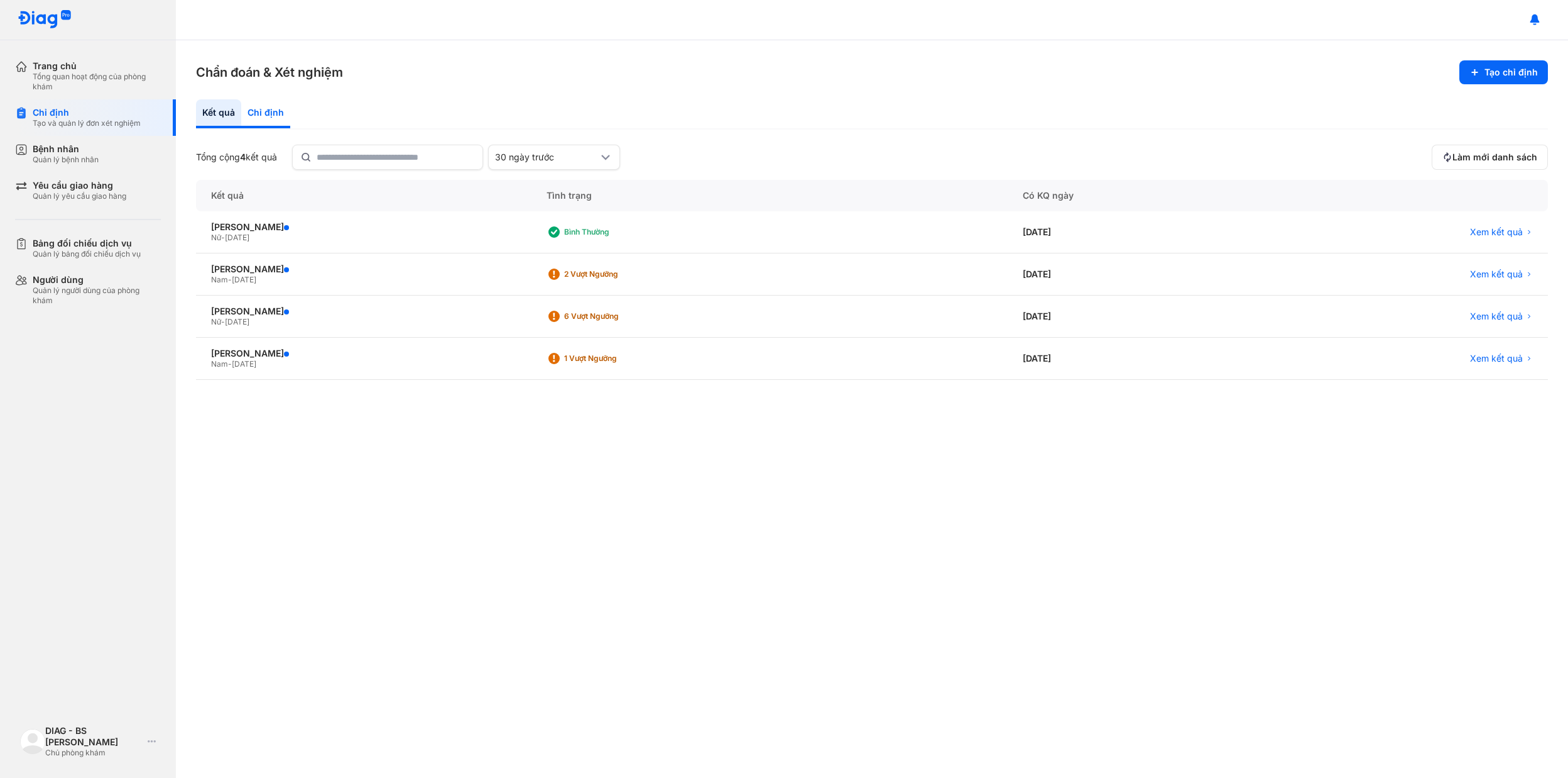
click at [263, 117] on div "Chỉ định" at bounding box center [265, 114] width 49 height 29
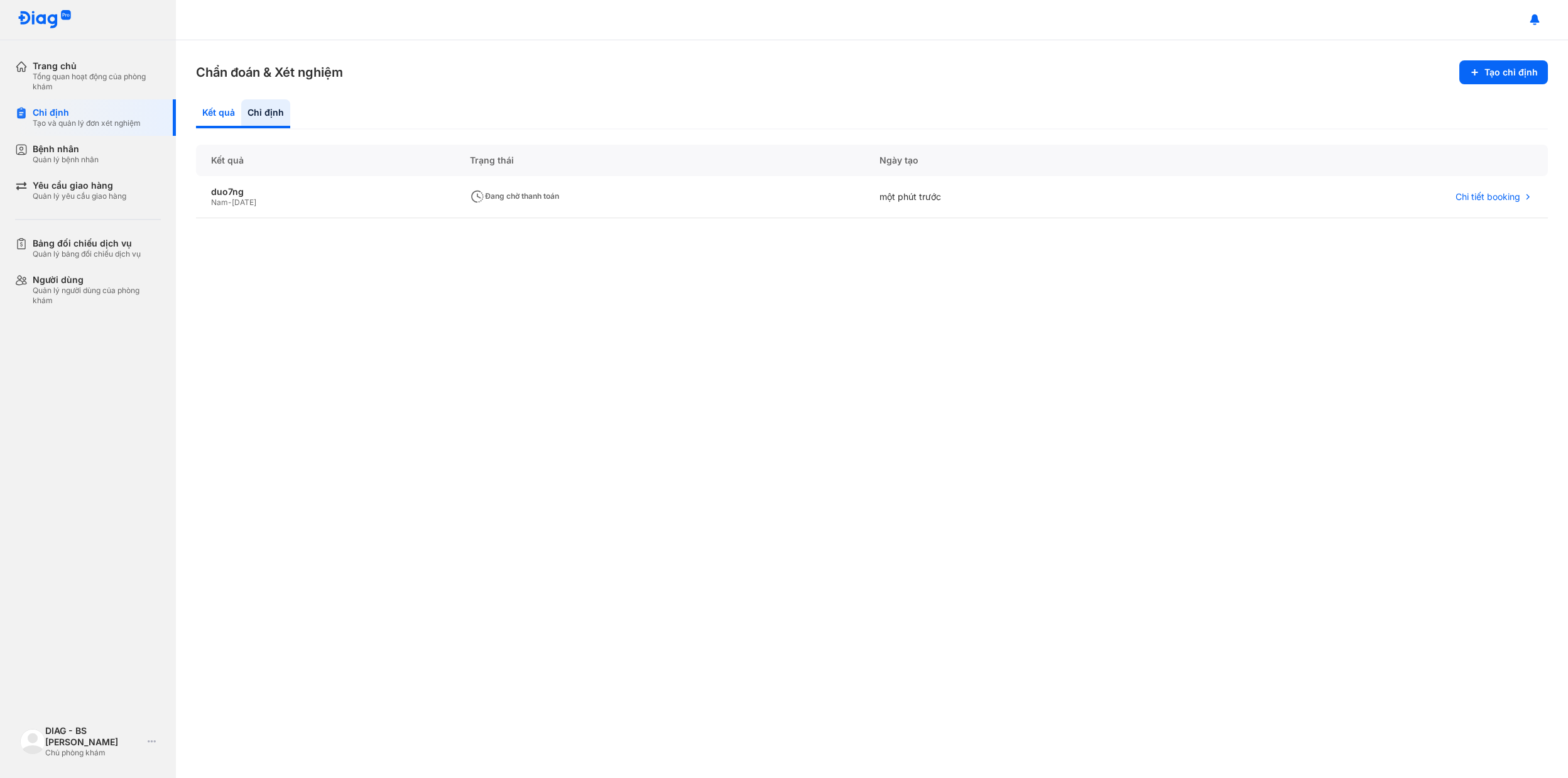
click at [241, 113] on div "Kết quả" at bounding box center [265, 114] width 49 height 29
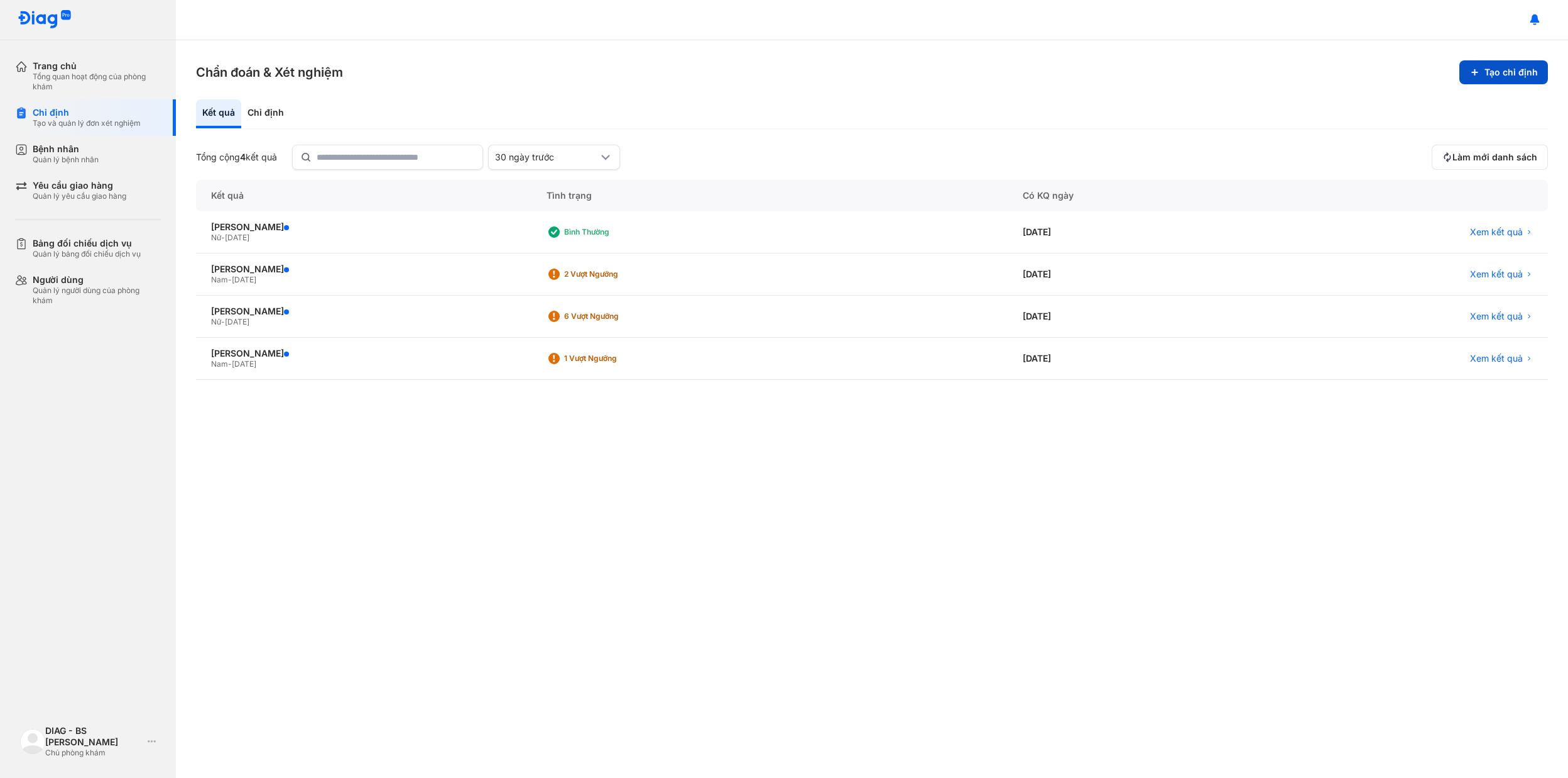
click at [1475, 77] on icon at bounding box center [1475, 72] width 10 height 10
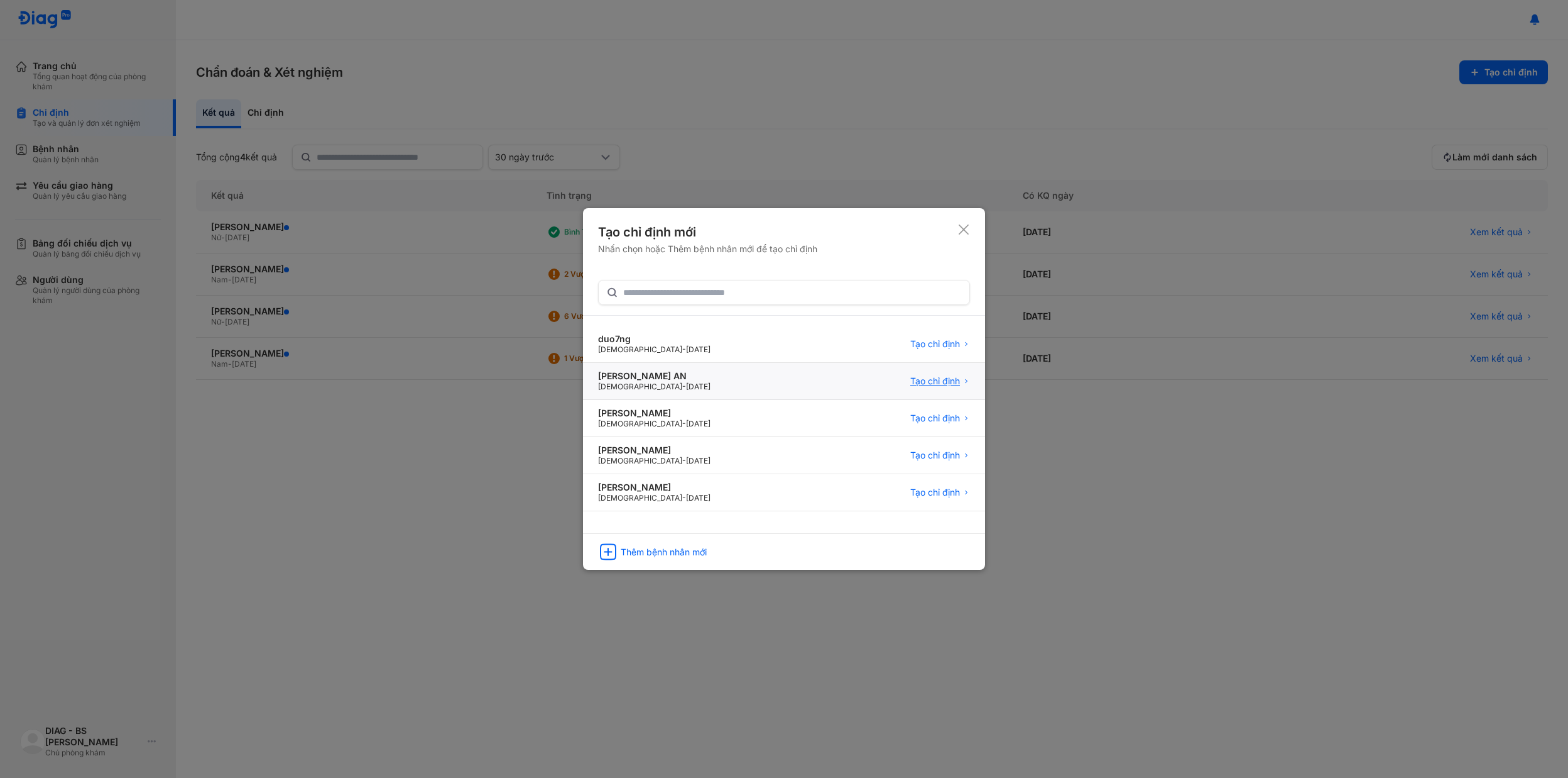
click at [931, 383] on span "Tạo chỉ định" at bounding box center [935, 381] width 50 height 11
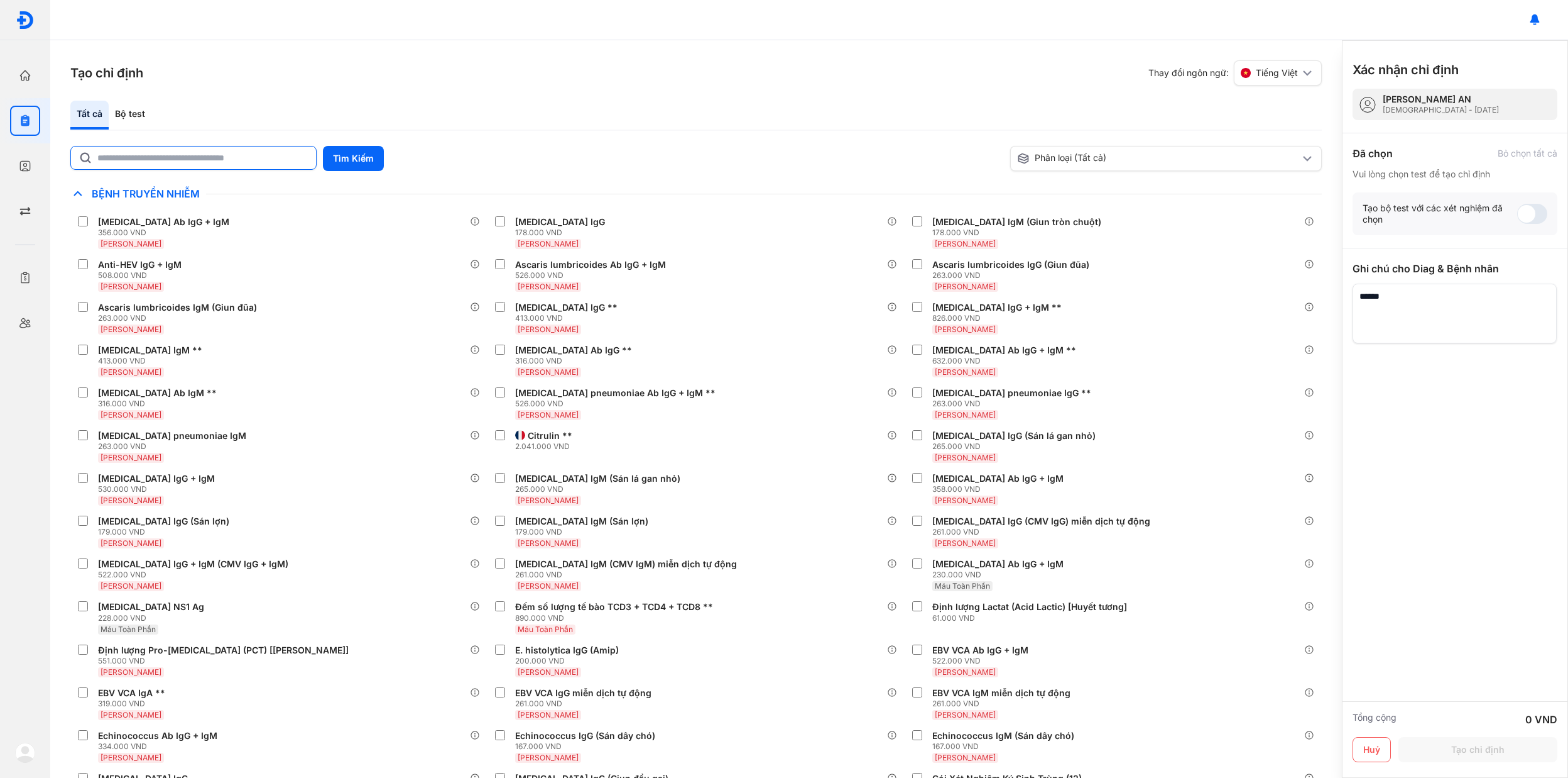
click at [225, 166] on input "text" at bounding box center [202, 158] width 211 height 22
type input "******"
click at [833, 108] on div "Tất cả Bộ test" at bounding box center [696, 115] width 1251 height 30
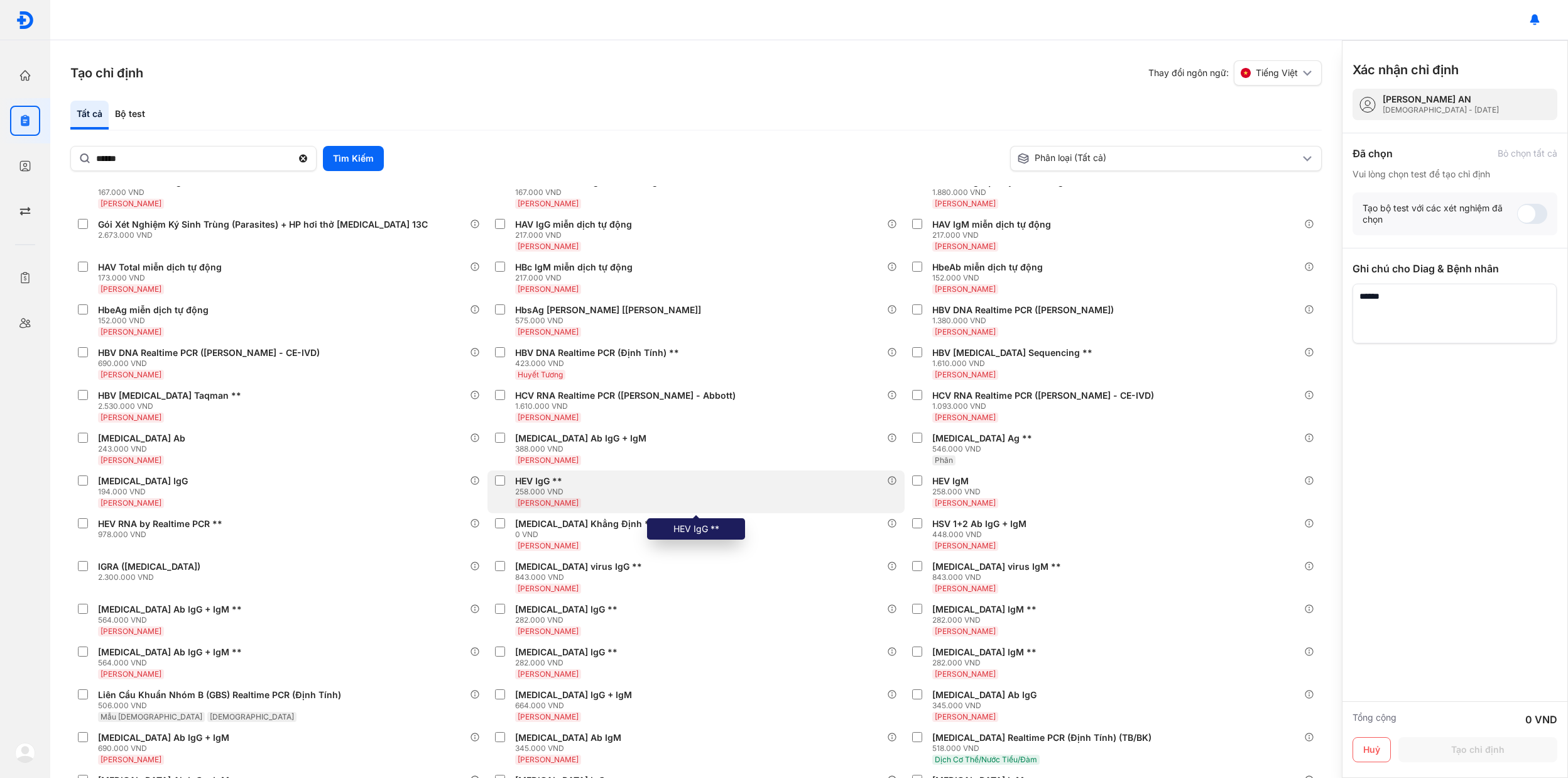
scroll to position [419, 0]
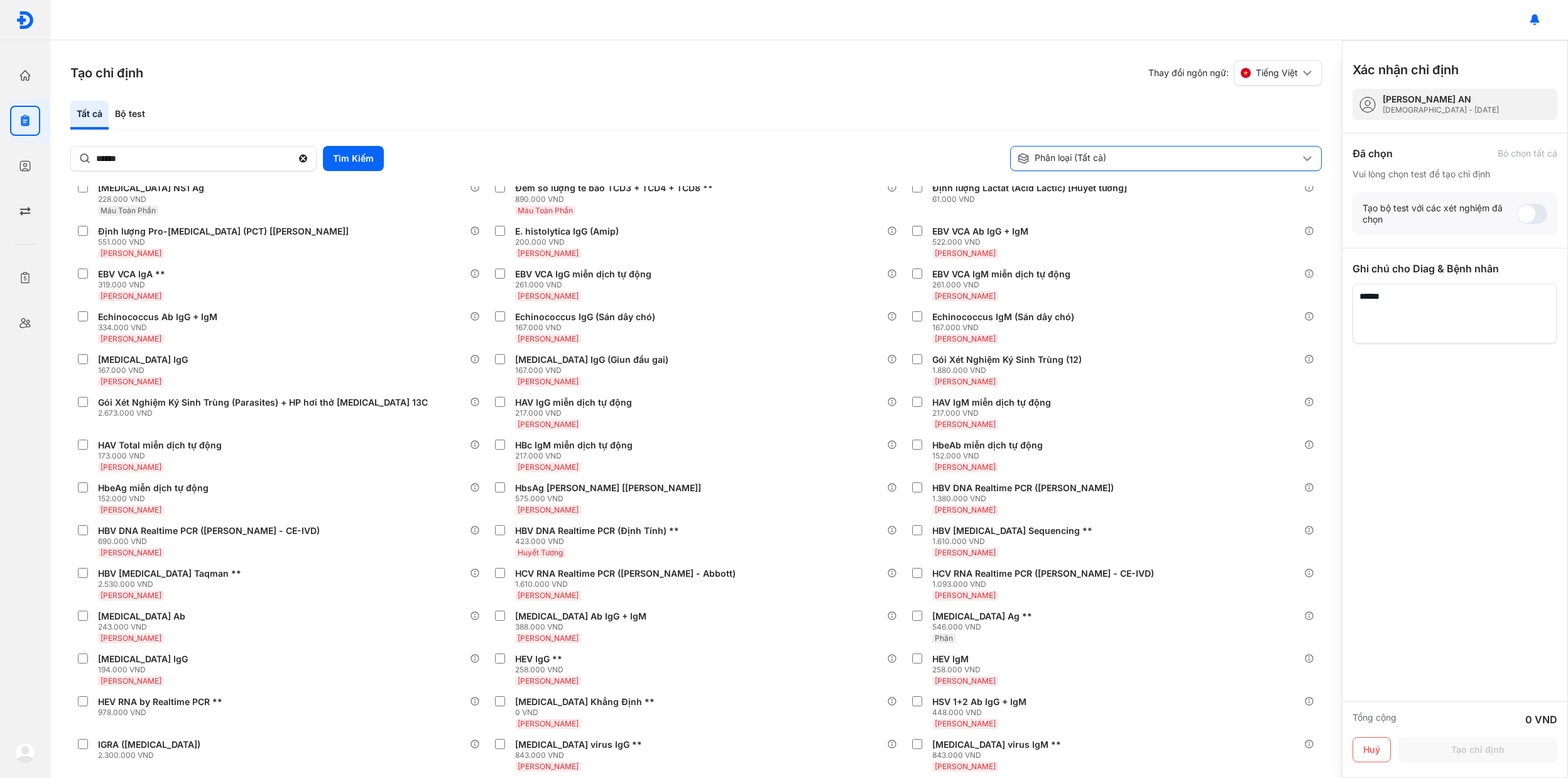
click at [1051, 159] on div "Phân loại (Tất cả)" at bounding box center [1158, 159] width 282 height 13
click at [1049, 233] on div "Tổng Quát" at bounding box center [1051, 227] width 60 height 13
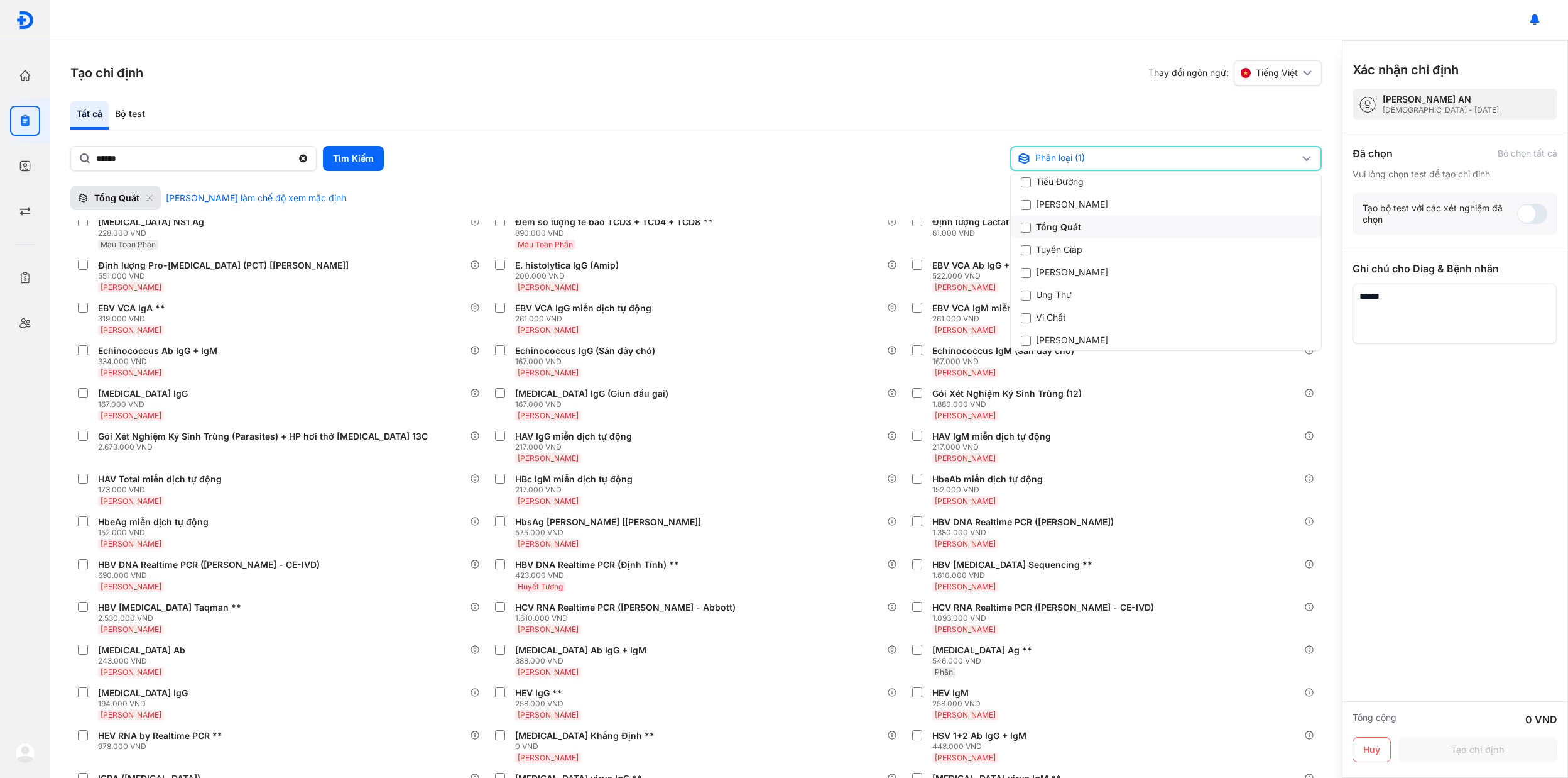
click at [1056, 233] on div "Tổng Quát" at bounding box center [1051, 227] width 60 height 13
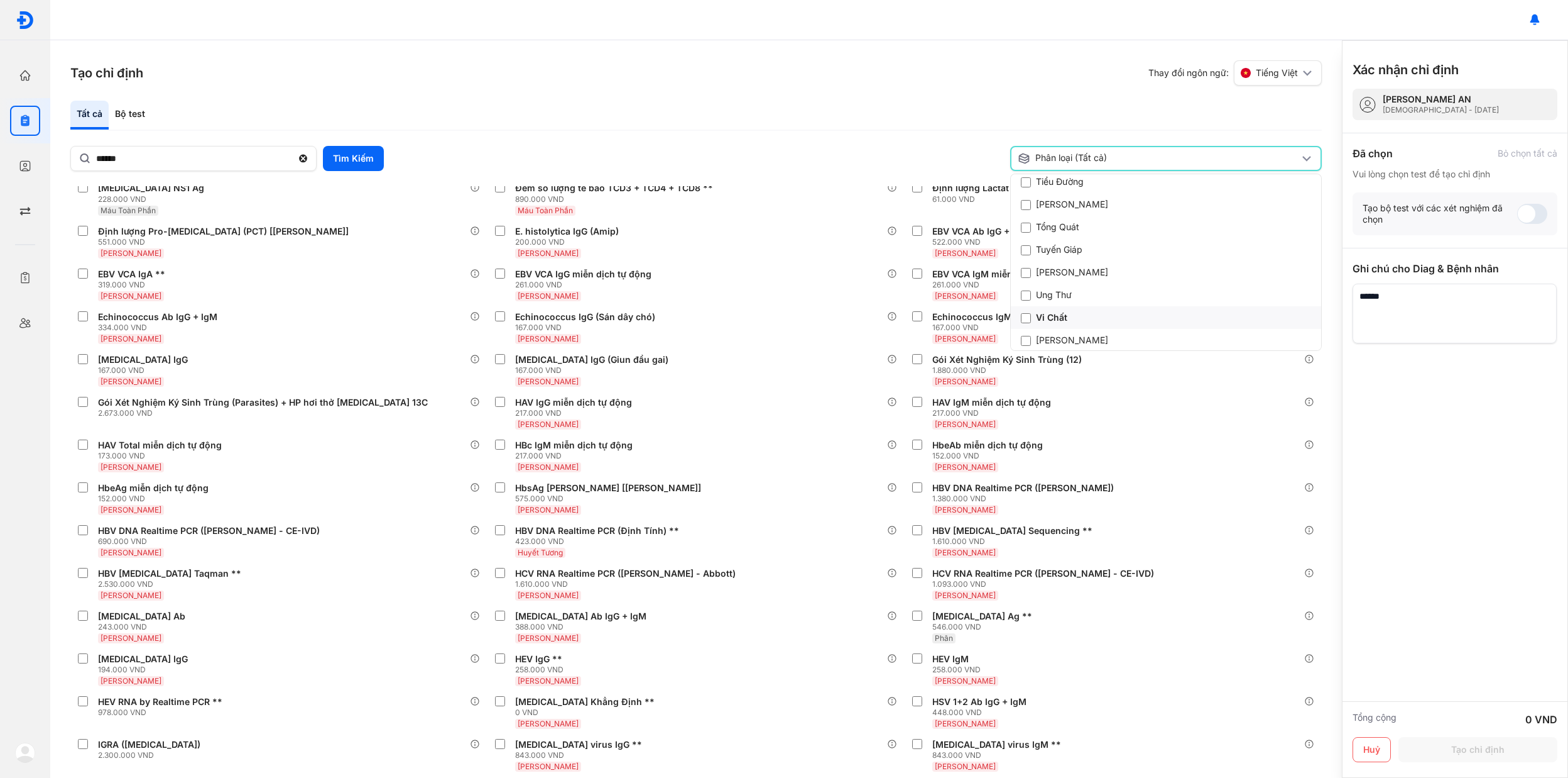
click at [1050, 324] on div "Vi Chất" at bounding box center [1044, 317] width 46 height 13
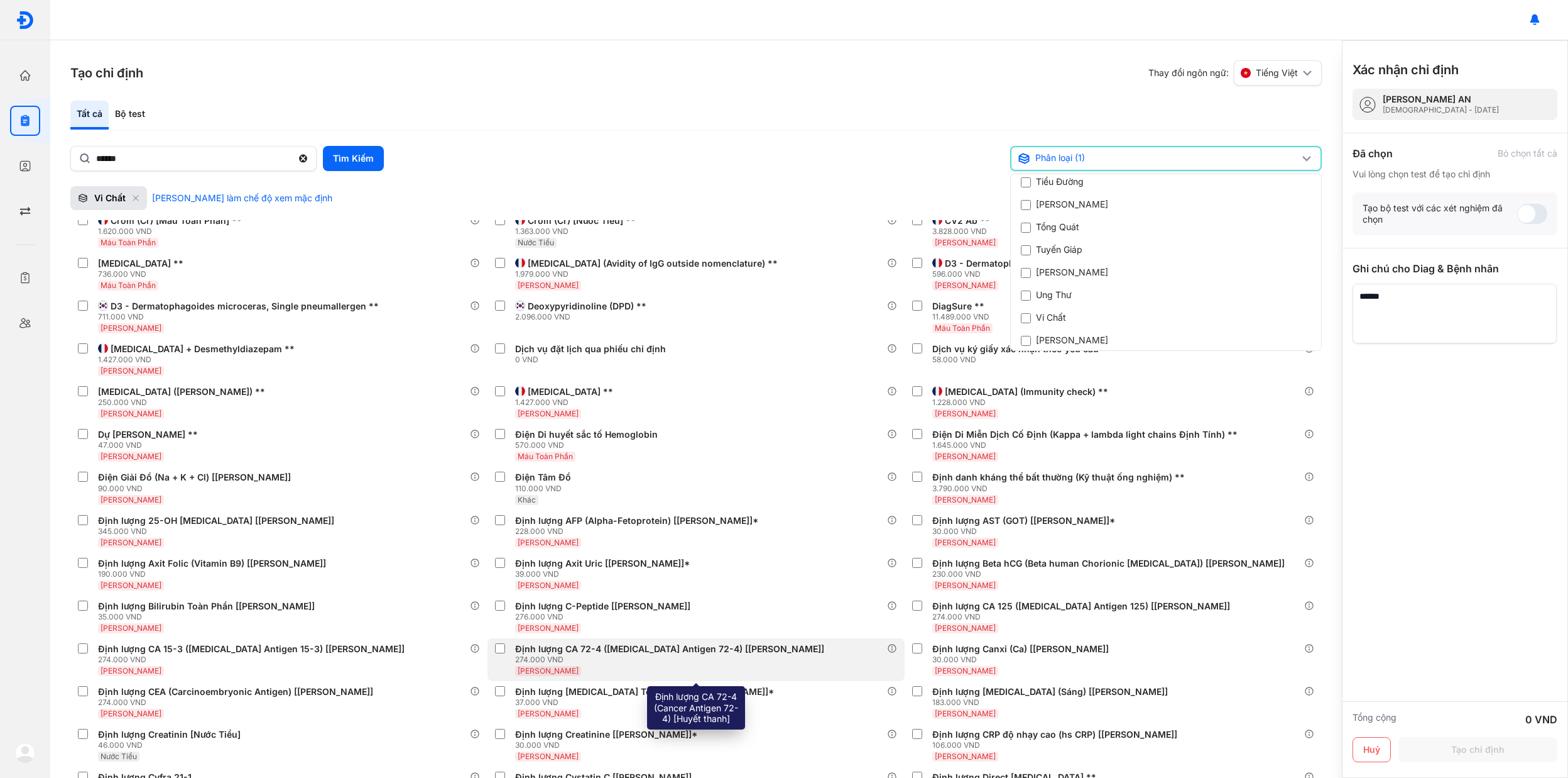
scroll to position [7391, 0]
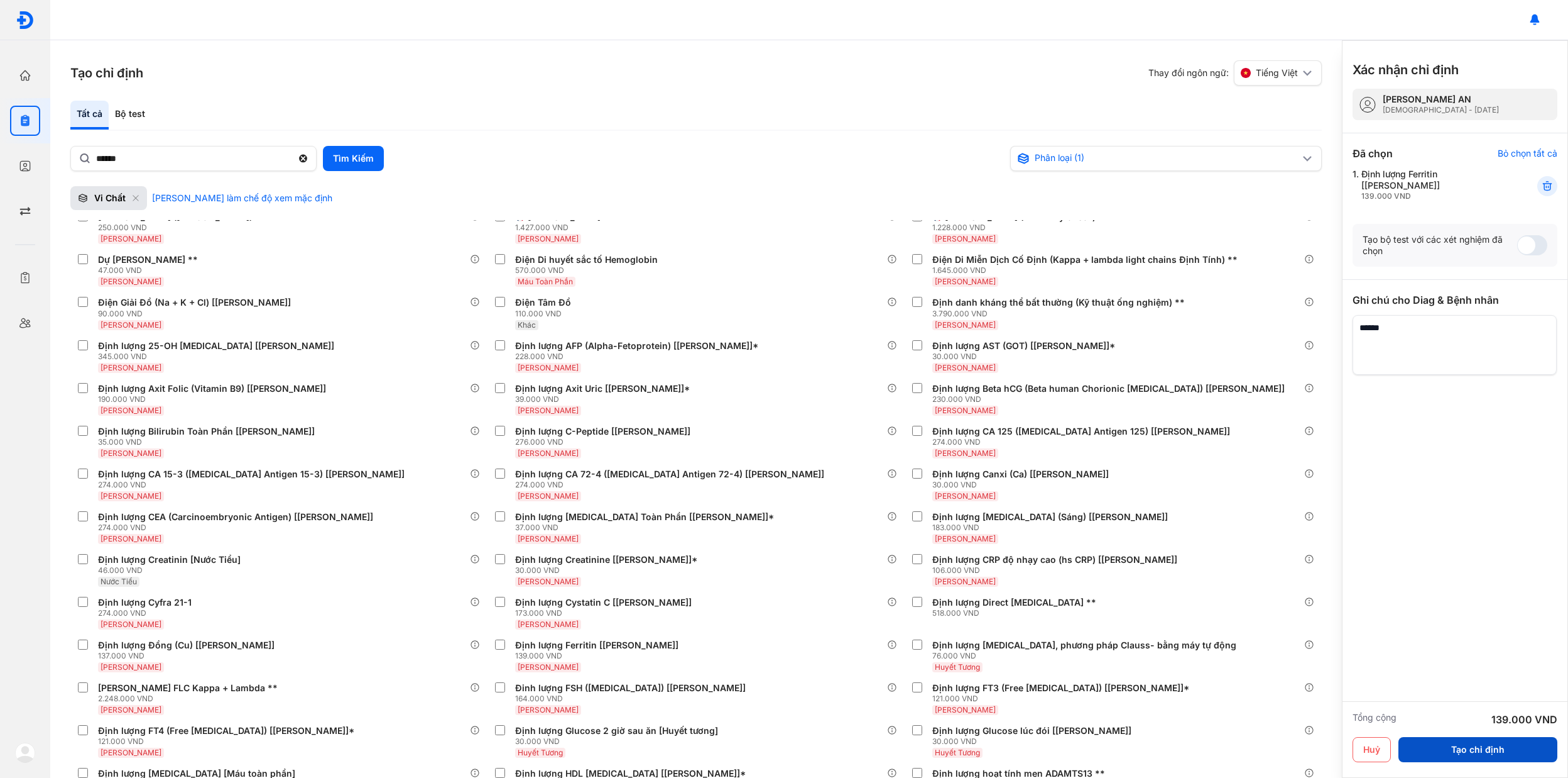
click at [1470, 748] on button "Tạo chỉ định" at bounding box center [1478, 749] width 159 height 25
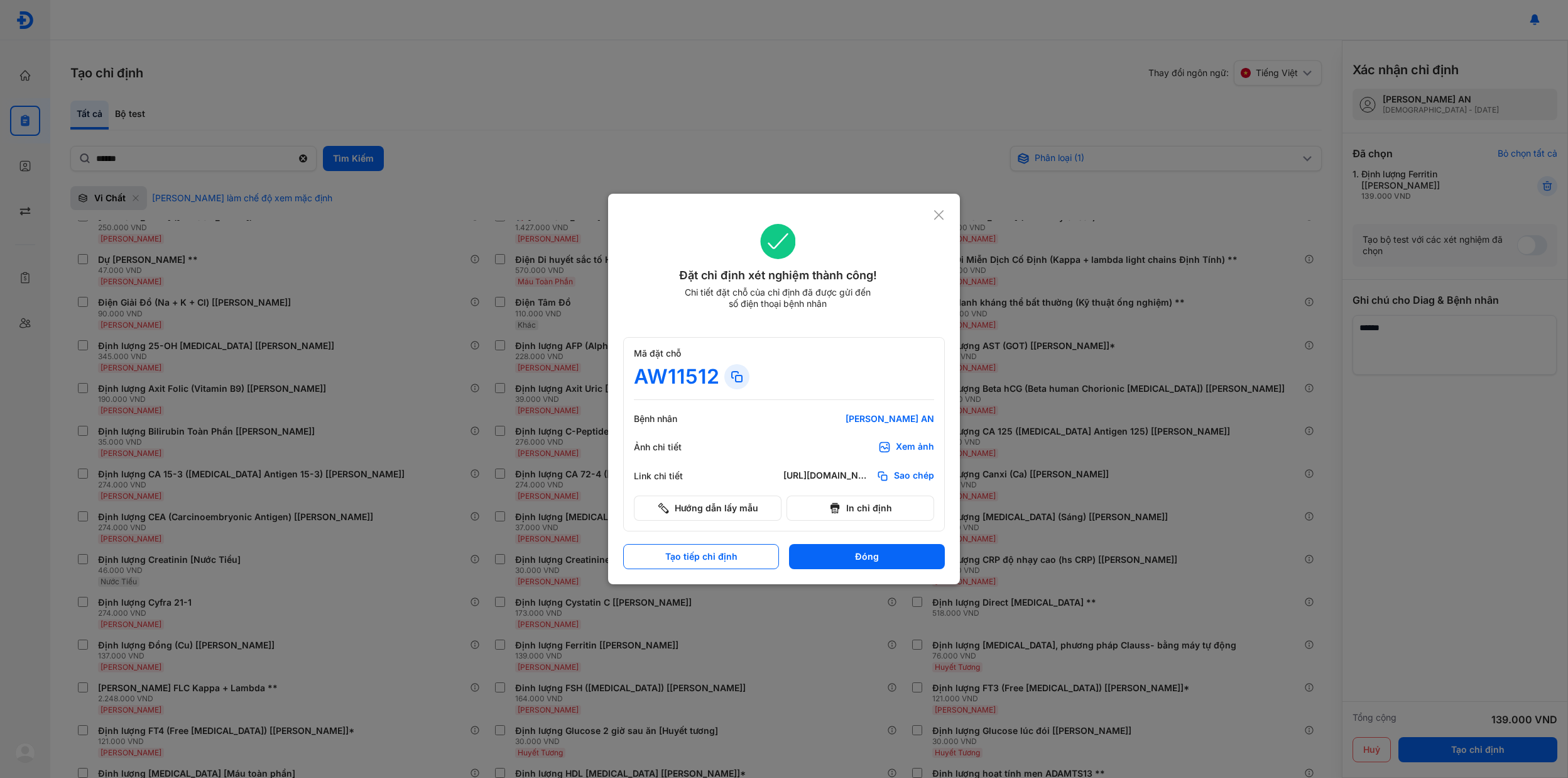
click at [732, 378] on icon at bounding box center [737, 377] width 15 height 16
click at [738, 373] on icon at bounding box center [737, 377] width 15 height 16
click at [935, 214] on icon at bounding box center [939, 215] width 12 height 13
